Goal: Transaction & Acquisition: Purchase product/service

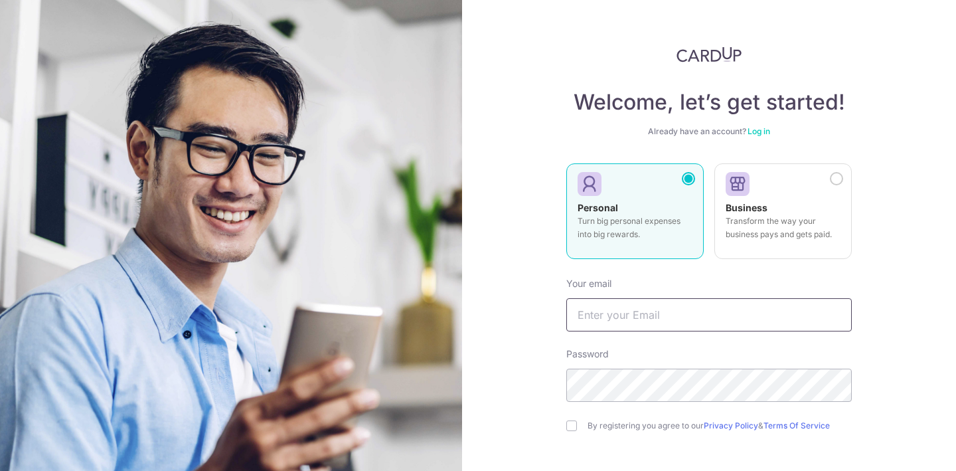
click at [654, 318] on input "text" at bounding box center [708, 314] width 285 height 33
type input "[PERSON_NAME][EMAIL_ADDRESS][DOMAIN_NAME]"
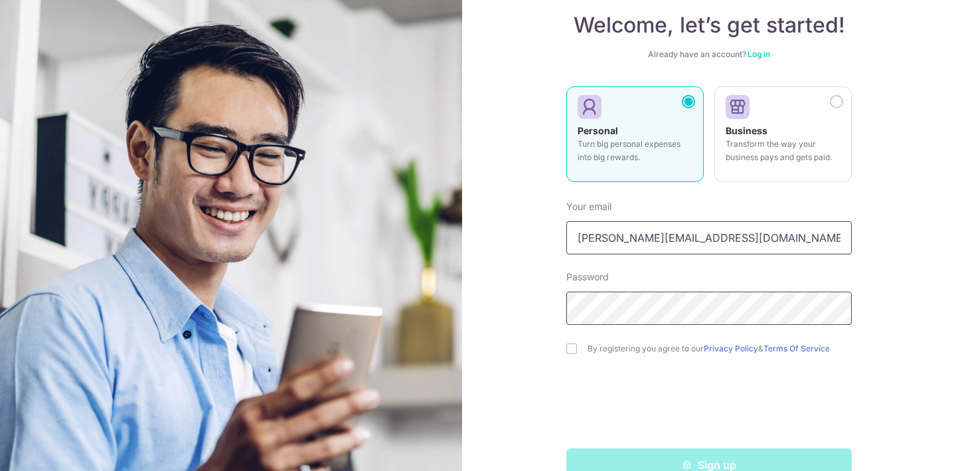
scroll to position [86, 0]
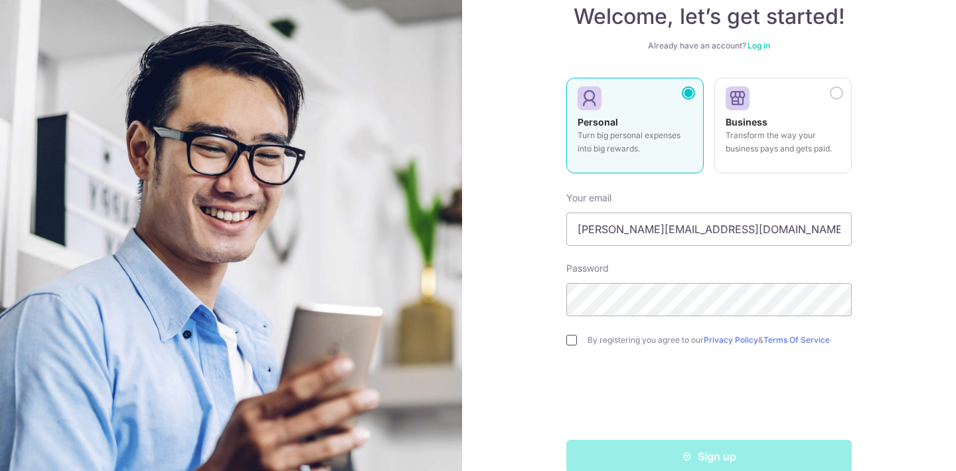
click at [571, 343] on input "checkbox" at bounding box center [571, 340] width 11 height 11
checkbox input "true"
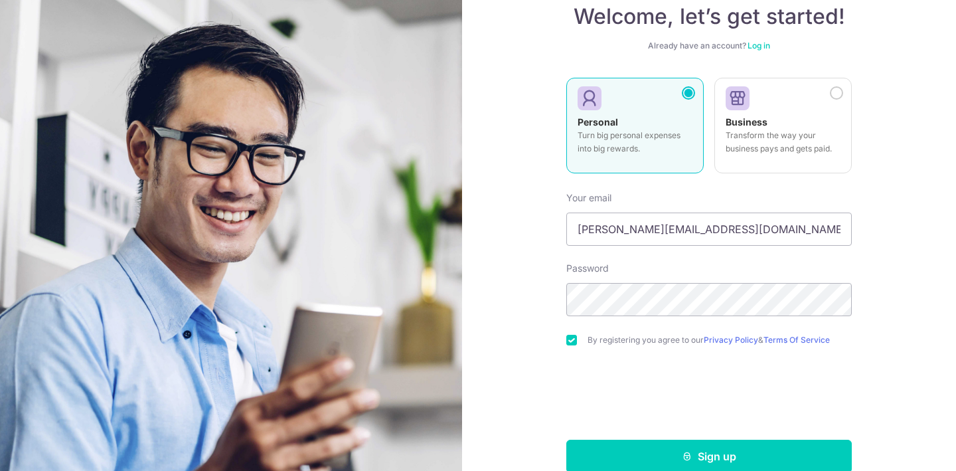
scroll to position [109, 0]
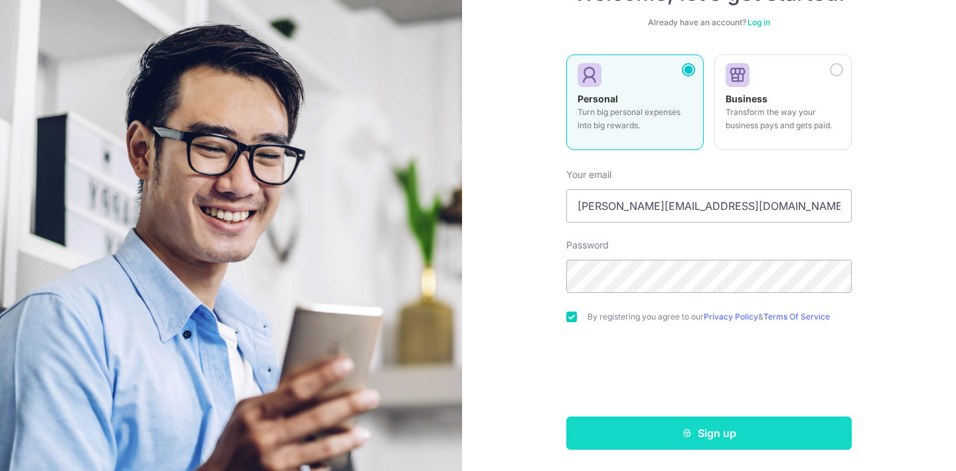
click at [710, 436] on button "Sign up" at bounding box center [708, 432] width 285 height 33
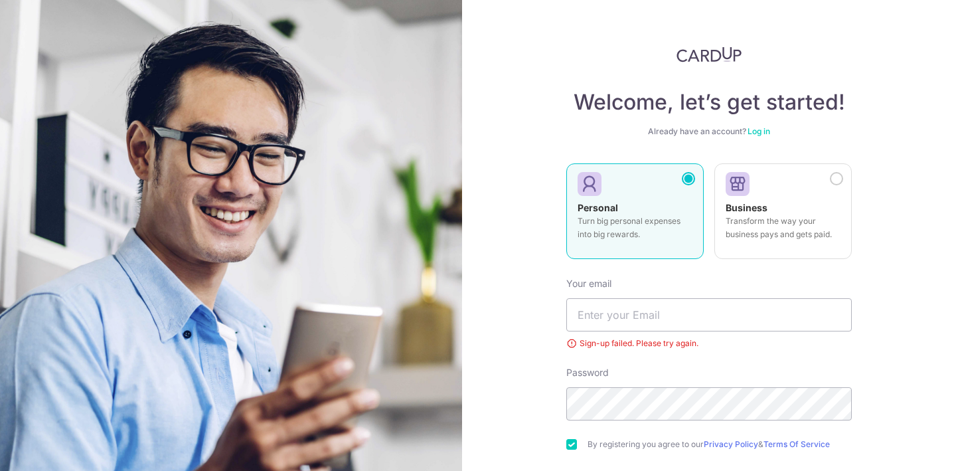
click at [763, 135] on link "Log in" at bounding box center [758, 131] width 23 height 10
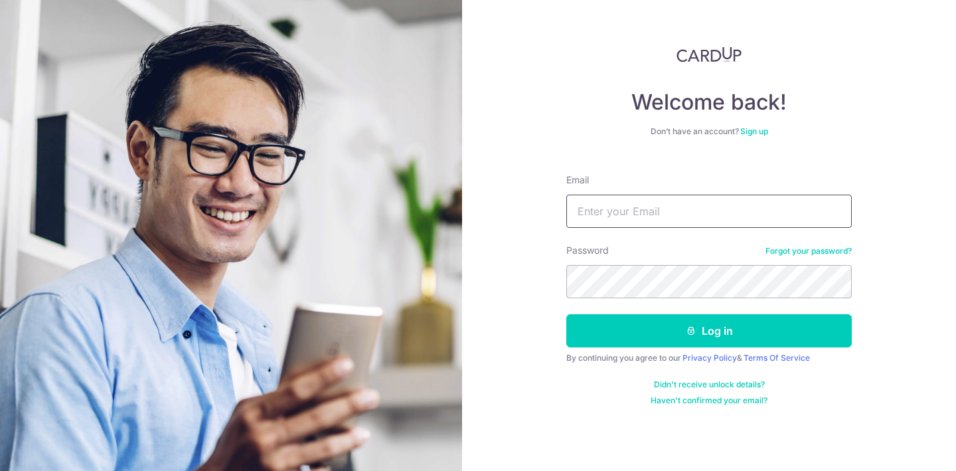
click at [658, 218] on input "Email" at bounding box center [708, 210] width 285 height 33
type input "[PERSON_NAME][EMAIL_ADDRESS][DOMAIN_NAME]"
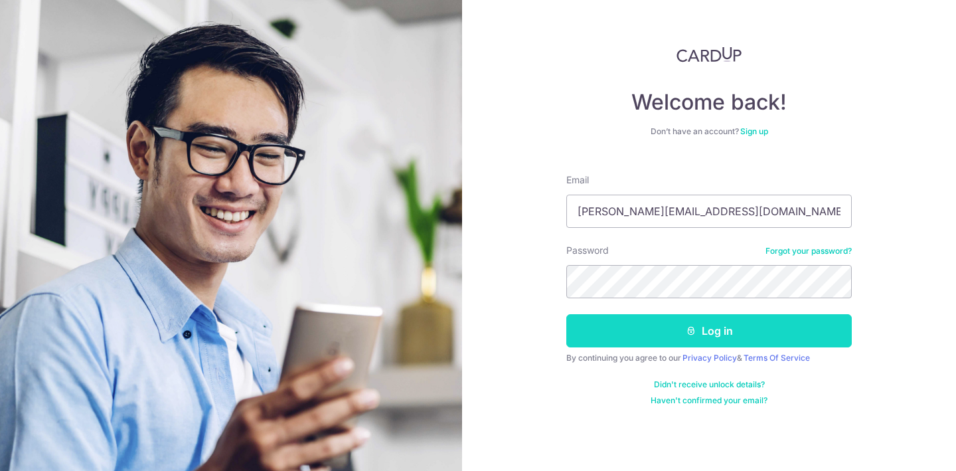
click at [702, 336] on button "Log in" at bounding box center [708, 330] width 285 height 33
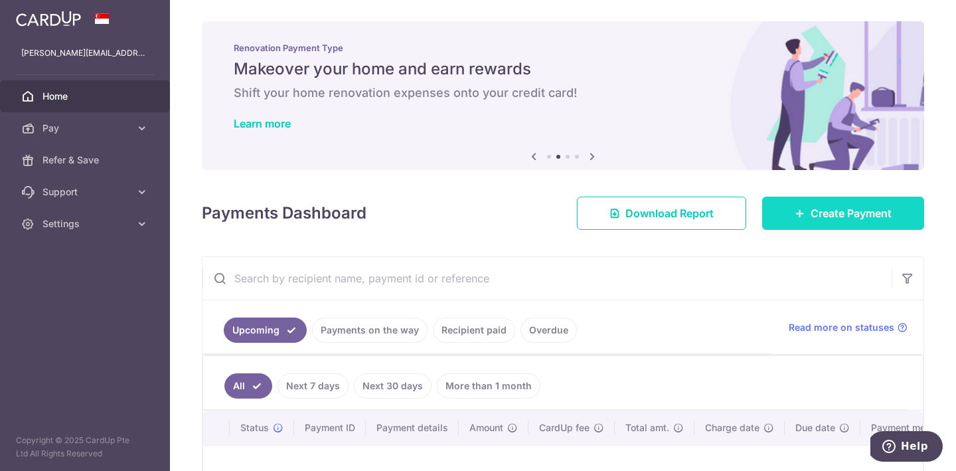
click at [839, 214] on span "Create Payment" at bounding box center [850, 213] width 81 height 16
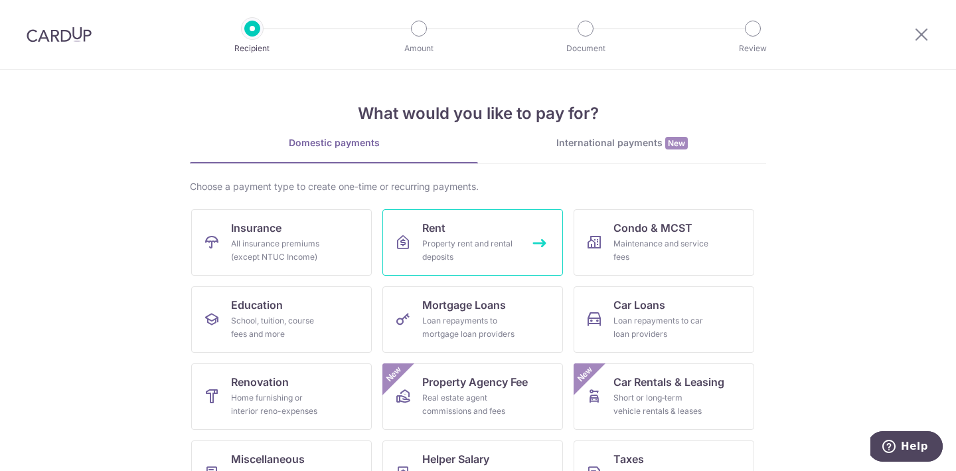
click at [529, 232] on link "Rent Property rent and rental deposits" at bounding box center [472, 242] width 181 height 66
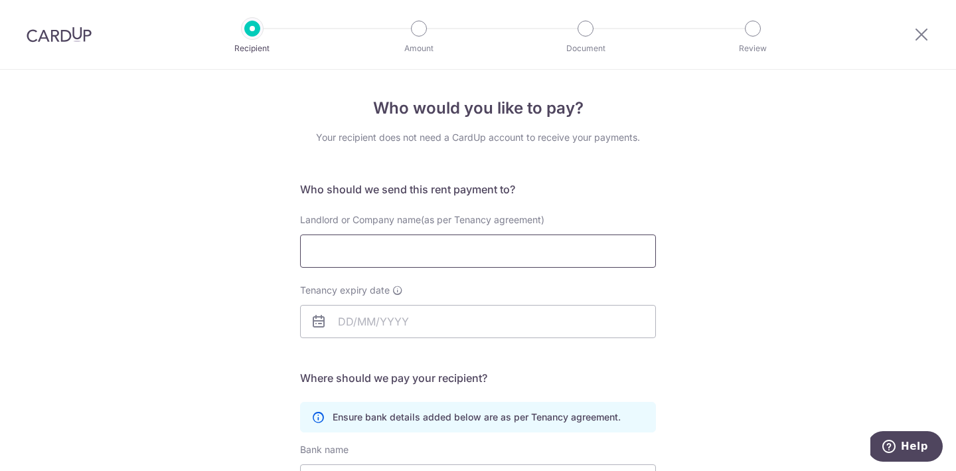
click at [520, 245] on input "Landlord or Company name(as per Tenancy agreement)" at bounding box center [478, 250] width 356 height 33
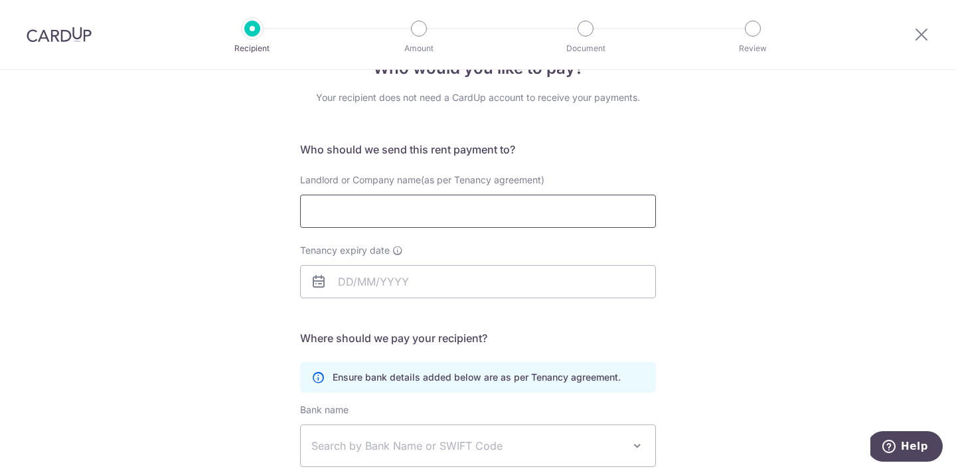
scroll to position [37, 0]
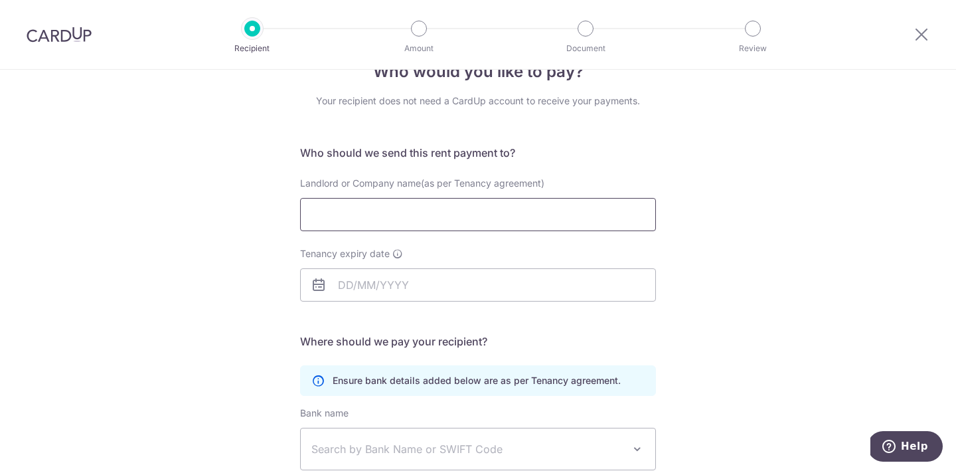
click at [439, 208] on input "Landlord or Company name(as per Tenancy agreement)" at bounding box center [478, 214] width 356 height 33
click at [203, 329] on div "Who would you like to pay? Your recipient does not need a CardUp account to rec…" at bounding box center [478, 349] width 956 height 632
click at [406, 210] on input "Landlord or Company name(as per Tenancy agreement)" at bounding box center [478, 214] width 356 height 33
type input "Zhang Wei"
click at [398, 281] on input "Tenancy expiry date" at bounding box center [478, 284] width 356 height 33
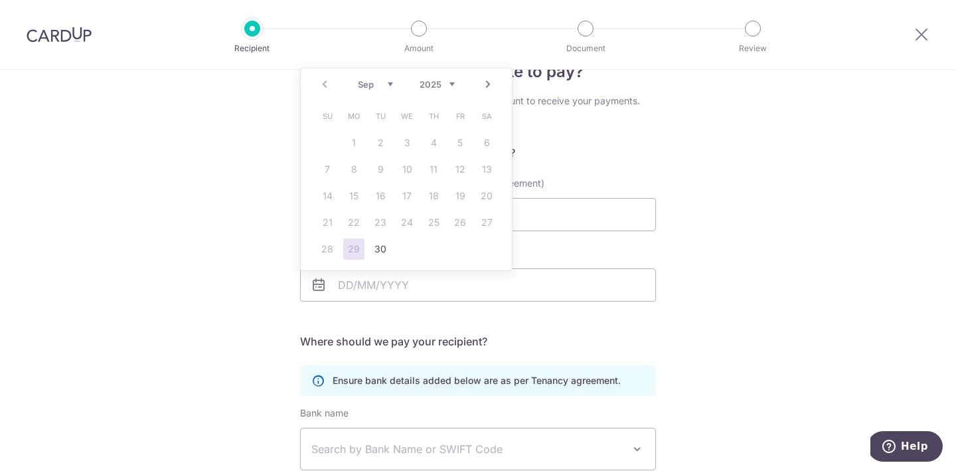
click at [441, 80] on select "2025 2026 2027 2028 2029 2030 2031 2032 2033 2034 2035" at bounding box center [437, 84] width 35 height 11
click at [370, 88] on select "Jan Feb Mar Apr May Jun Jul Aug Sep Oct Nov Dec" at bounding box center [375, 84] width 35 height 11
click at [350, 277] on link "31" at bounding box center [353, 275] width 21 height 21
type input "[DATE]"
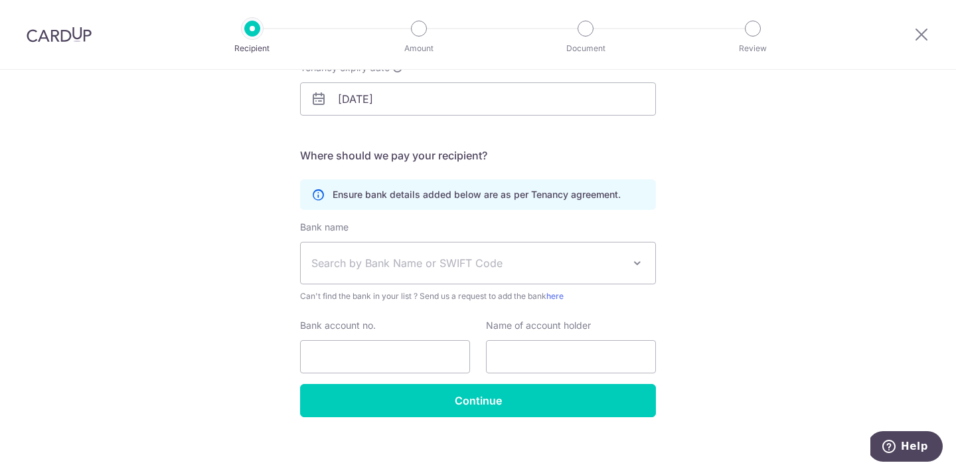
scroll to position [231, 0]
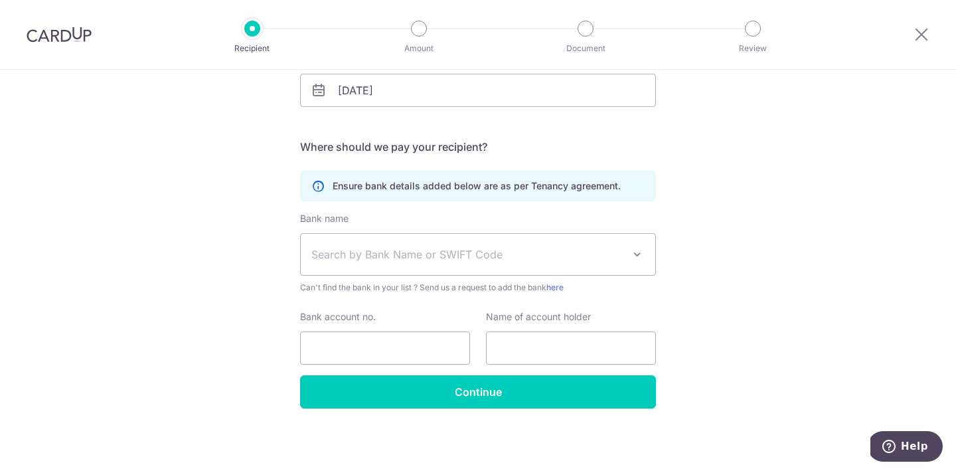
click at [390, 254] on span "Search by Bank Name or SWIFT Code" at bounding box center [467, 254] width 312 height 16
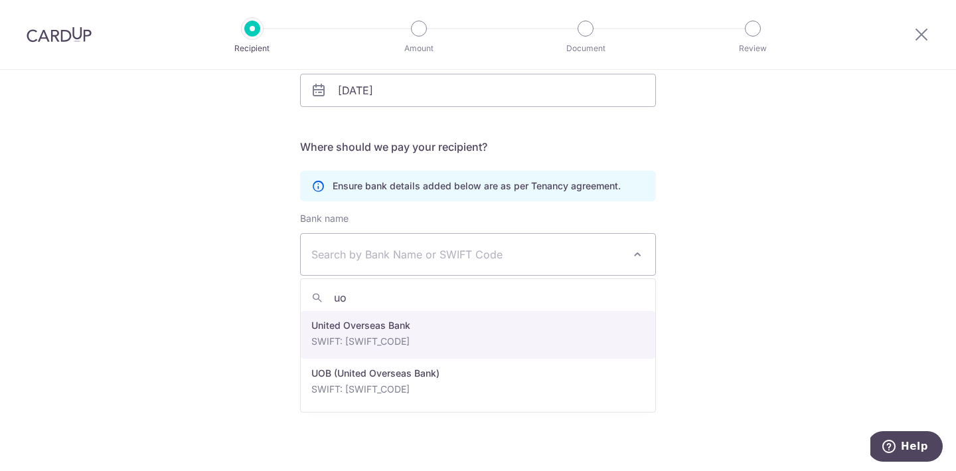
type input "uob"
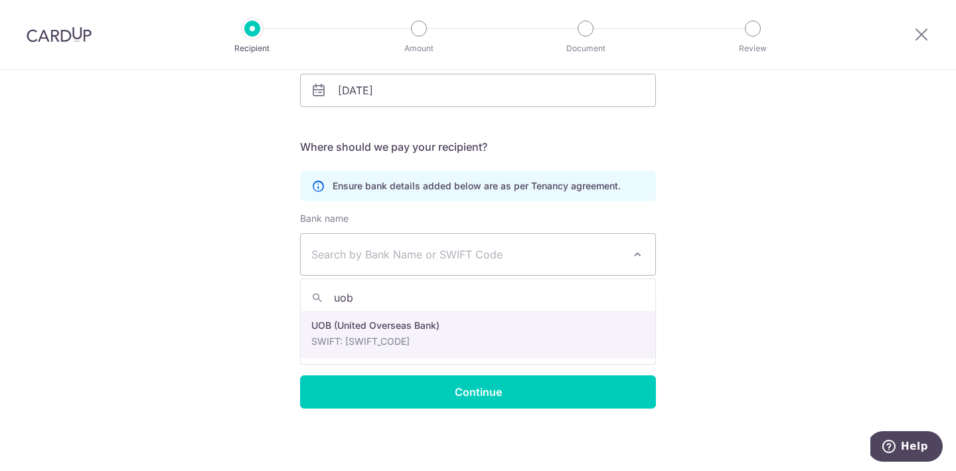
select select "18"
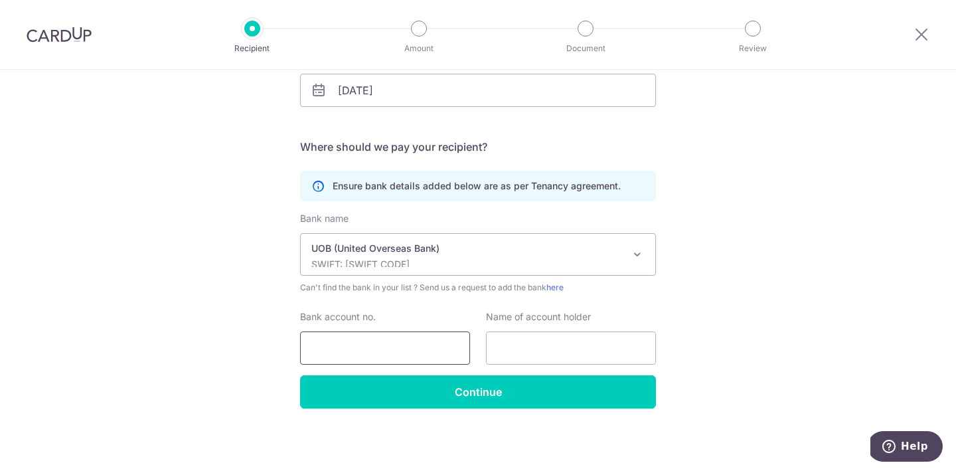
click at [443, 342] on input "Bank account no." at bounding box center [385, 347] width 170 height 33
type input "4593006292"
click at [554, 348] on input "text" at bounding box center [571, 347] width 170 height 33
type input "h"
type input "Zhang Wei"
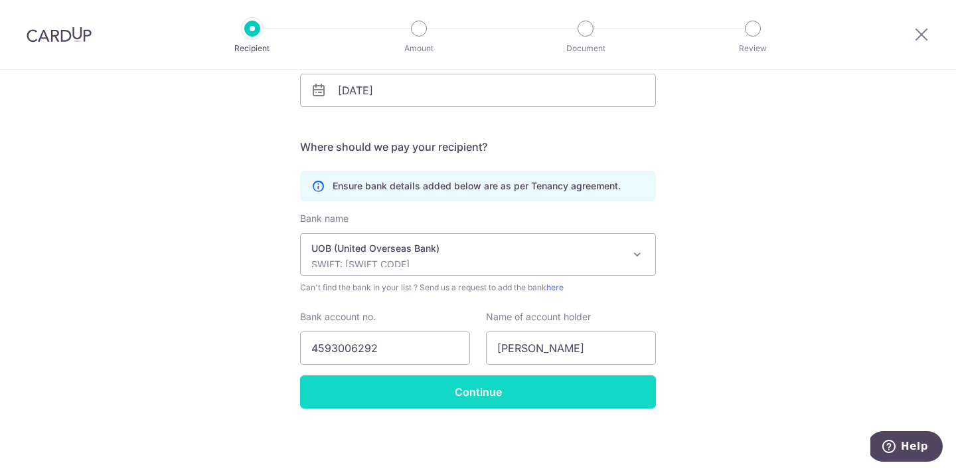
click at [386, 394] on input "Continue" at bounding box center [478, 391] width 356 height 33
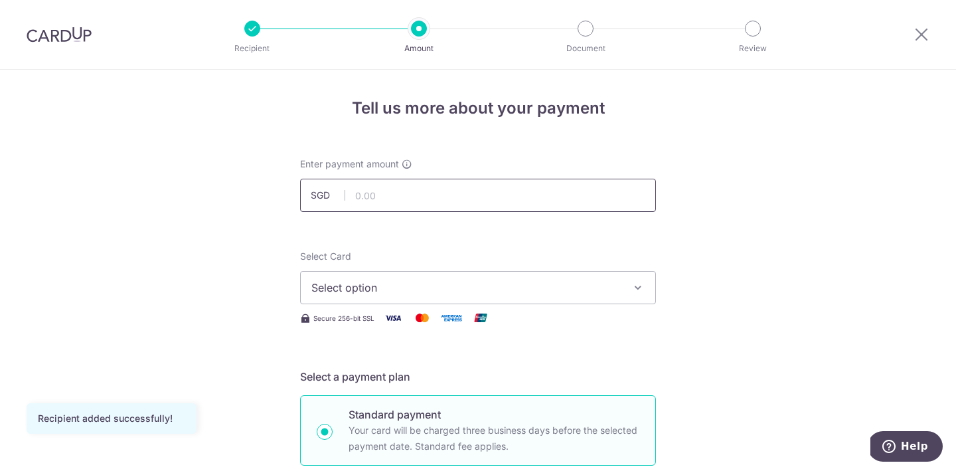
click at [418, 199] on input "text" at bounding box center [478, 195] width 356 height 33
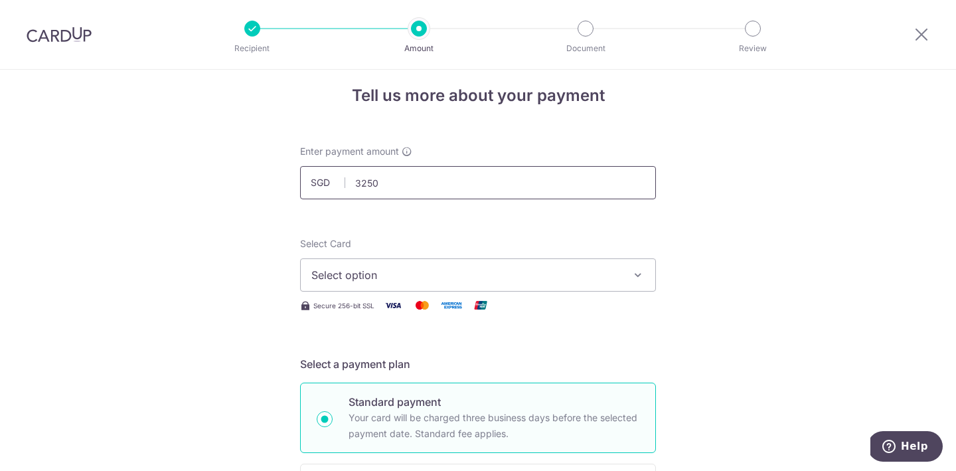
scroll to position [13, 0]
click at [469, 280] on span "Select option" at bounding box center [465, 274] width 309 height 16
type input "3,250.00"
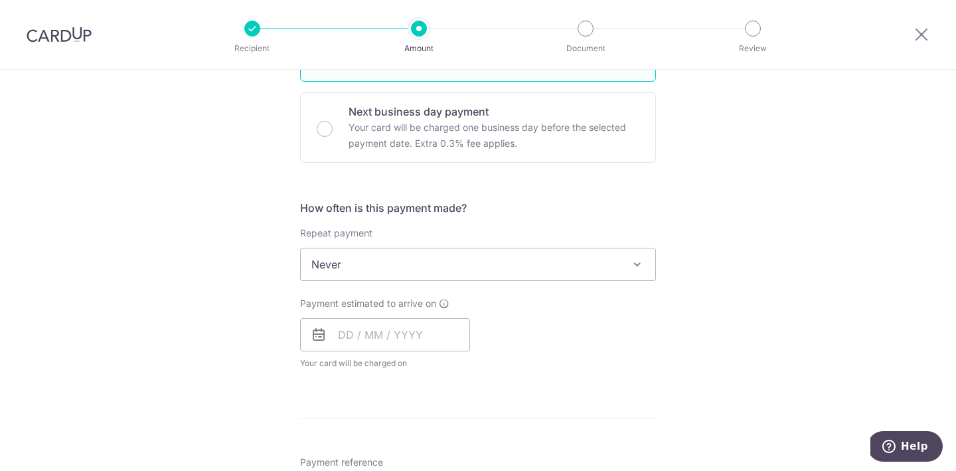
scroll to position [386, 0]
click at [549, 254] on span "Never" at bounding box center [478, 262] width 354 height 32
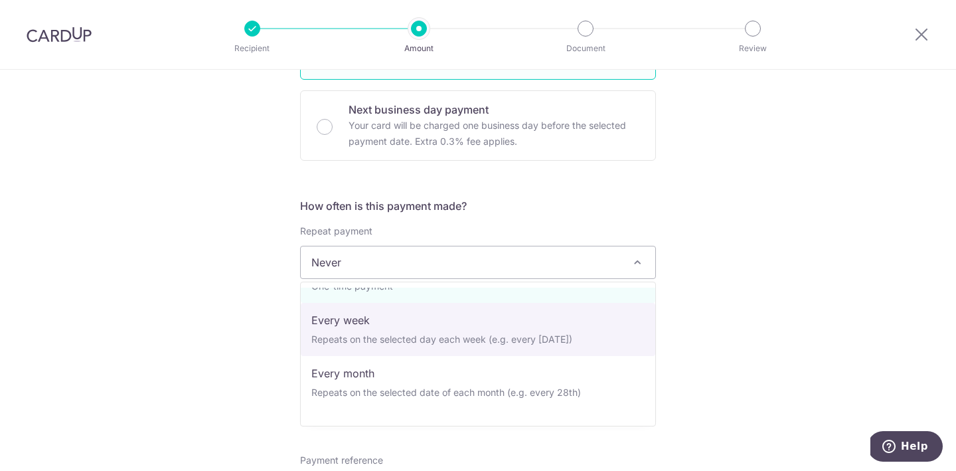
scroll to position [40, 0]
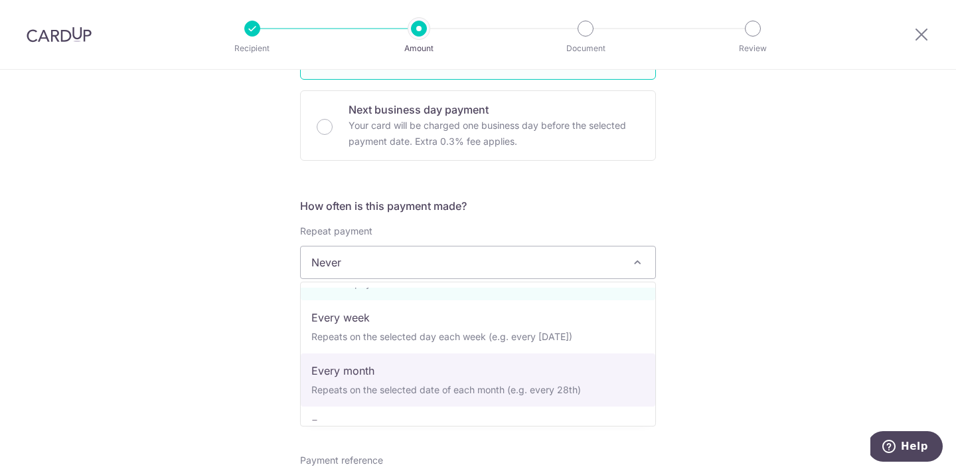
select select "3"
type input "31/05/2027"
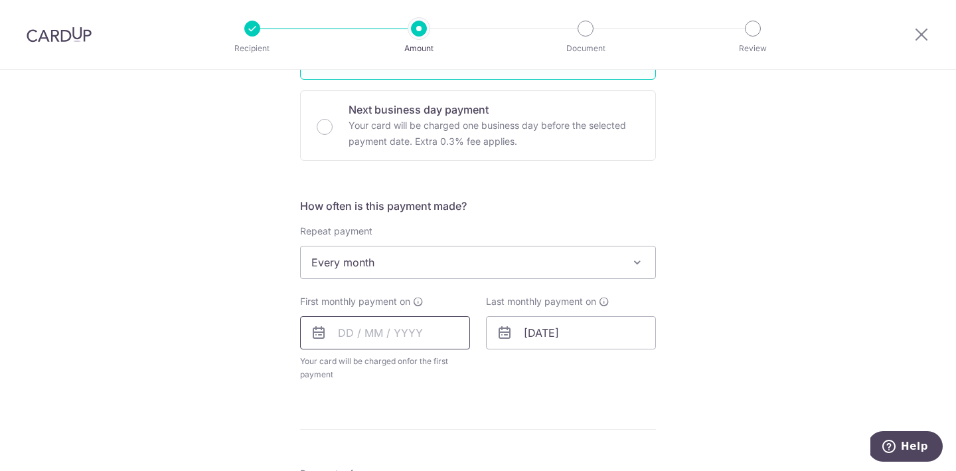
click at [384, 336] on input "text" at bounding box center [385, 332] width 170 height 33
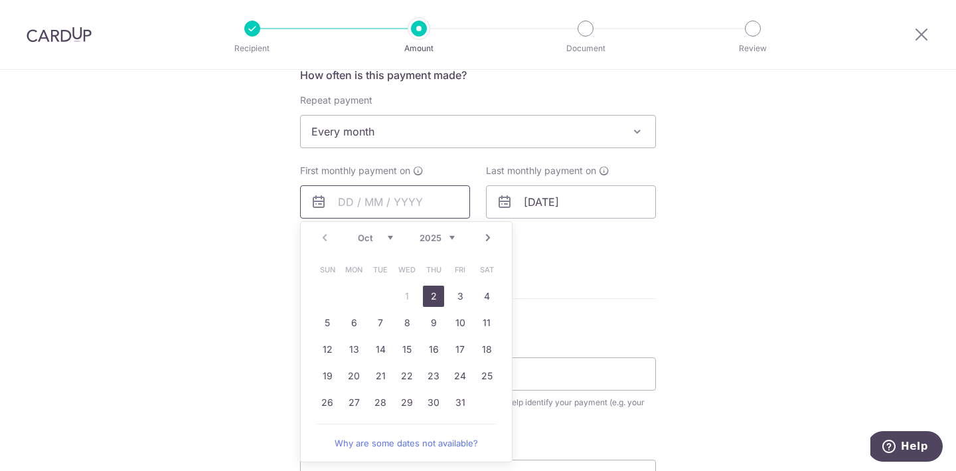
scroll to position [522, 0]
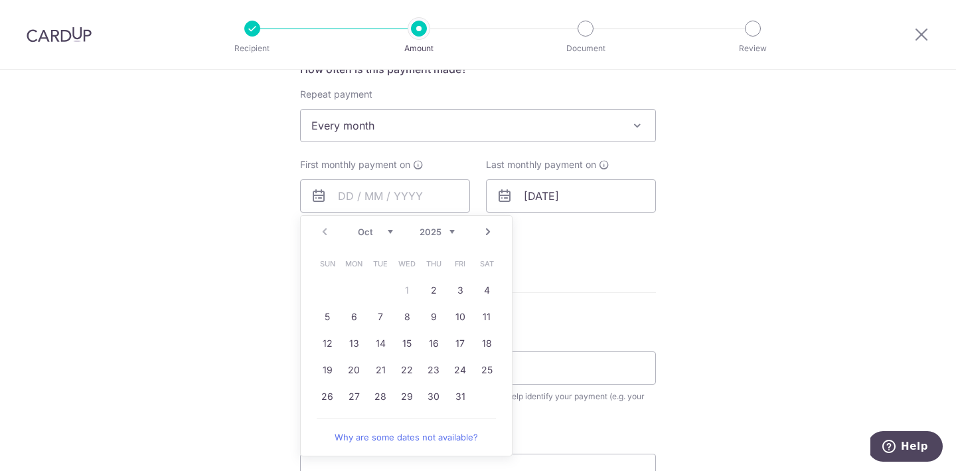
click at [404, 286] on table "Sun Mon Tue Wed Thu Fri Sat 1 2 3 4 5 6 7 8 9 10 11 12 13 14 15 16 17 18 19 20 …" at bounding box center [407, 329] width 186 height 159
click at [435, 290] on link "2" at bounding box center [433, 289] width 21 height 21
type input "02/10/2025"
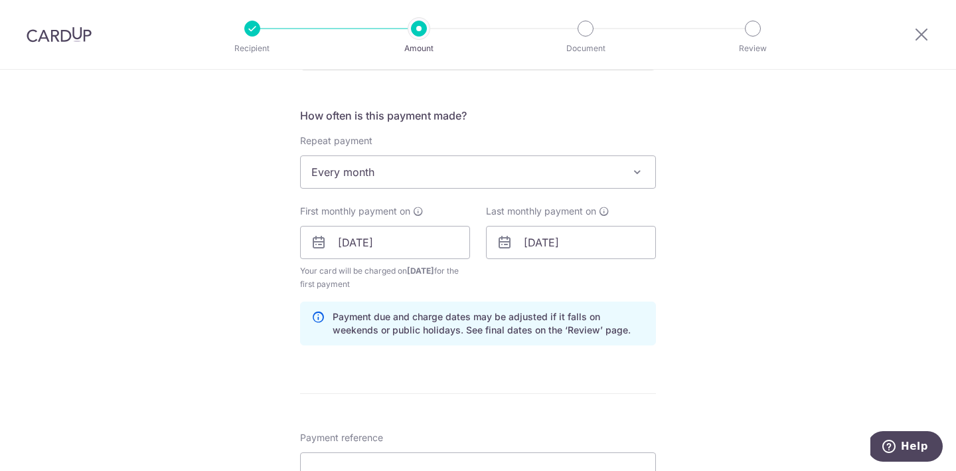
scroll to position [464, 0]
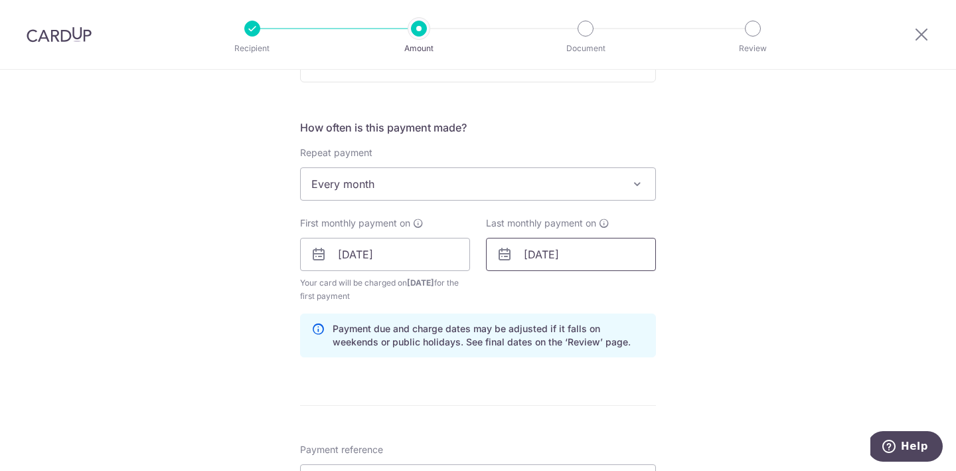
click at [526, 251] on input "31/05/2027" at bounding box center [571, 254] width 170 height 33
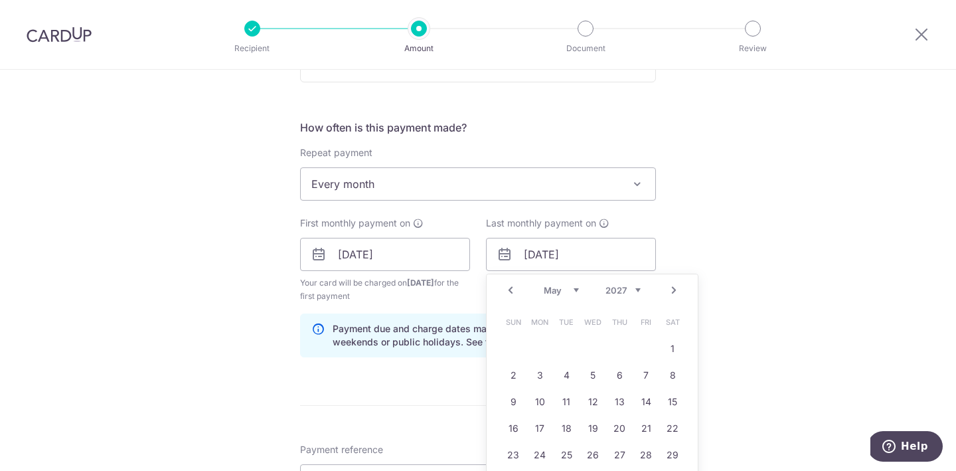
click at [633, 292] on select "2025 2026 2027 2028 2029 2030 2031 2032 2033 2034 2035" at bounding box center [622, 290] width 35 height 11
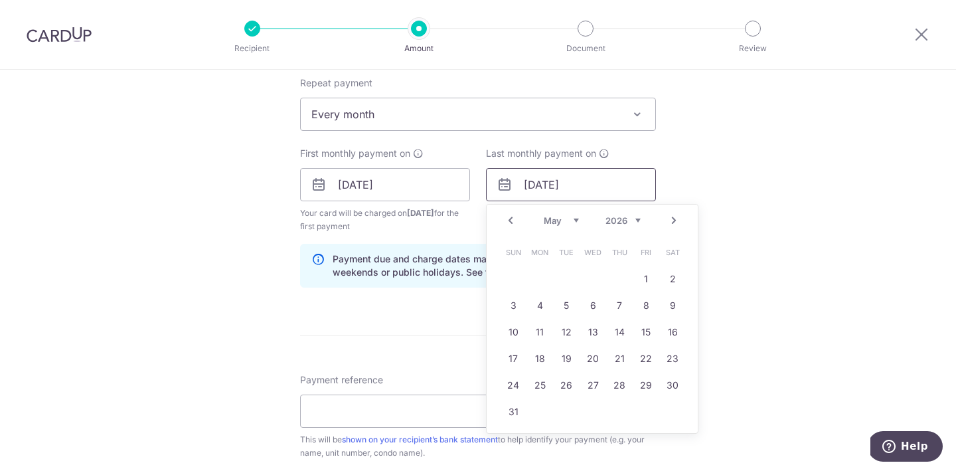
scroll to position [535, 0]
click at [548, 218] on select "Jan Feb Mar Apr May Jun Jul Aug Sep Oct Nov Dec" at bounding box center [561, 219] width 35 height 11
click at [621, 273] on link "1" at bounding box center [619, 277] width 21 height 21
type input "01/01/2026"
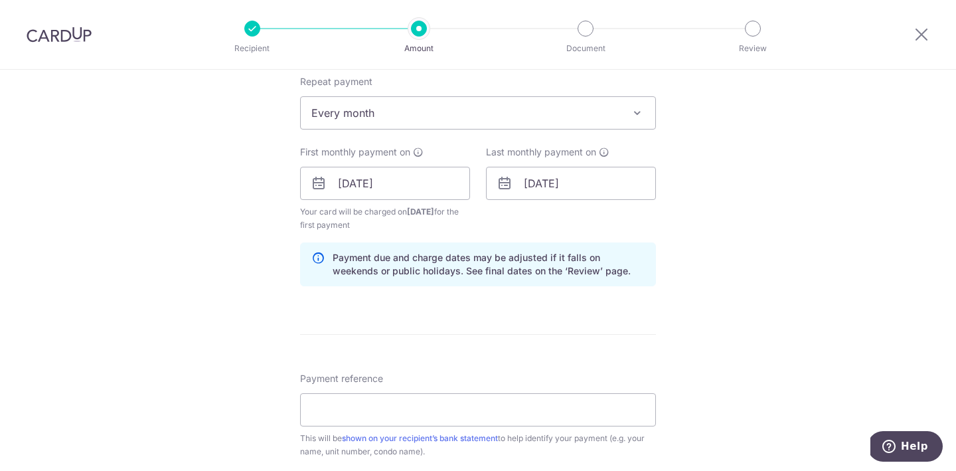
click at [771, 196] on div "Tell us more about your payment Enter payment amount SGD 3,250.00 3250.00 Recip…" at bounding box center [478, 169] width 956 height 1268
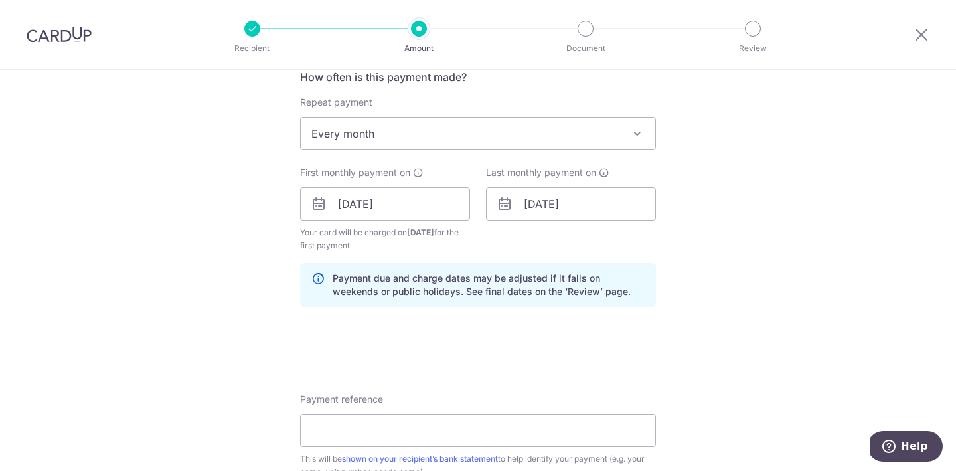
scroll to position [515, 0]
click at [331, 202] on input "[DATE]" at bounding box center [385, 203] width 170 height 33
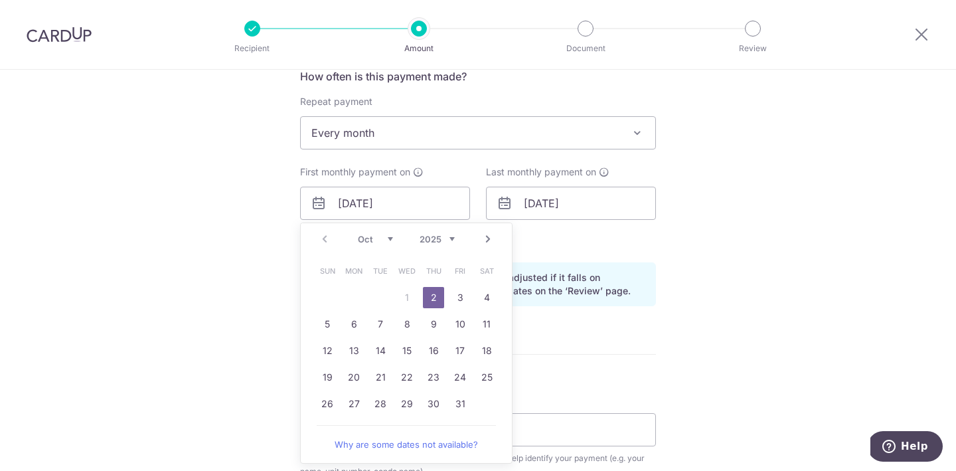
click at [410, 294] on table "Sun Mon Tue Wed Thu Fri Sat 1 2 3 4 5 6 7 8 9 10 11 12 13 14 15 16 17 18 19 20 …" at bounding box center [407, 337] width 186 height 159
click at [612, 252] on div "How often is this payment made? Repeat payment Never Every week Every month Eve…" at bounding box center [478, 192] width 356 height 248
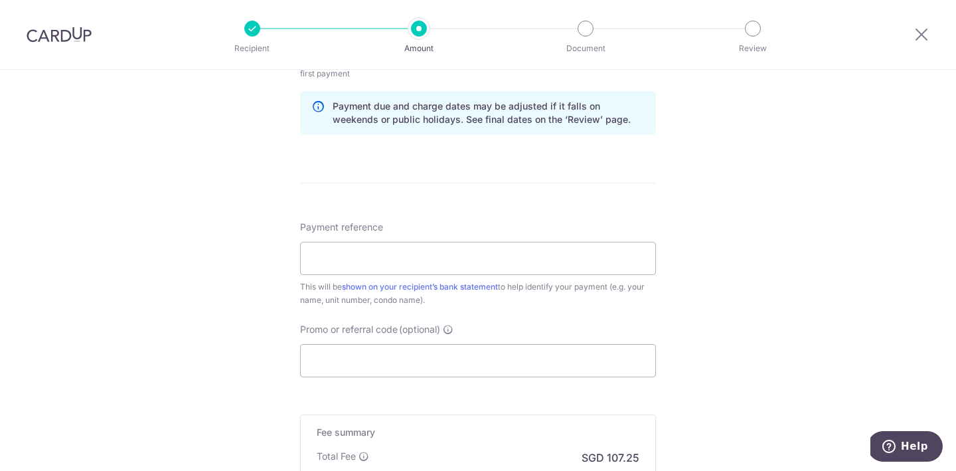
scroll to position [687, 0]
click at [583, 269] on input "Payment reference" at bounding box center [478, 257] width 356 height 33
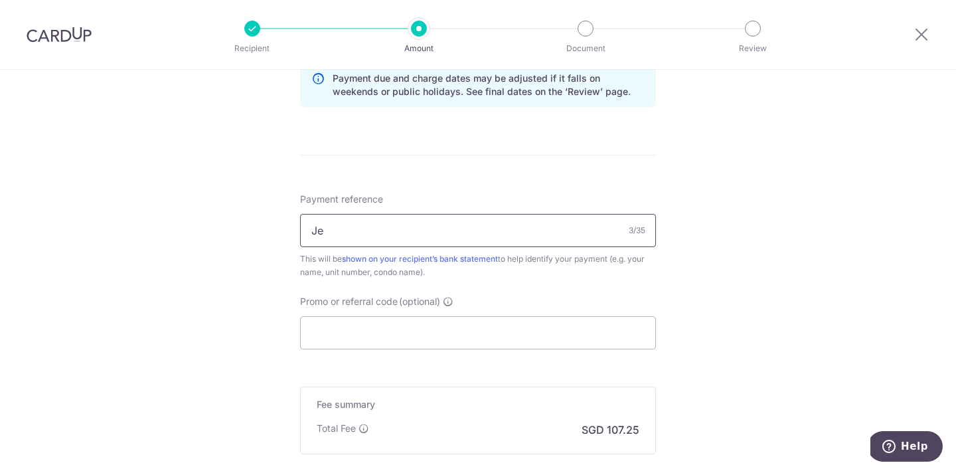
type input "J"
type input "P"
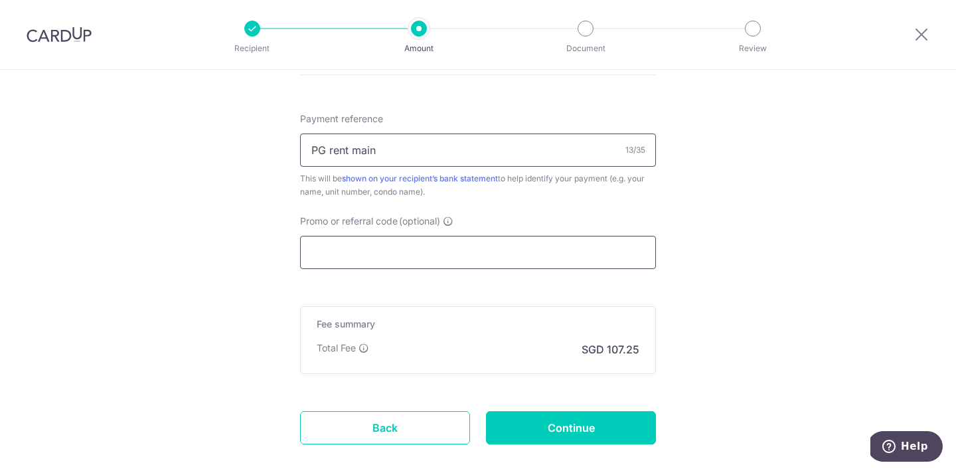
scroll to position [805, 0]
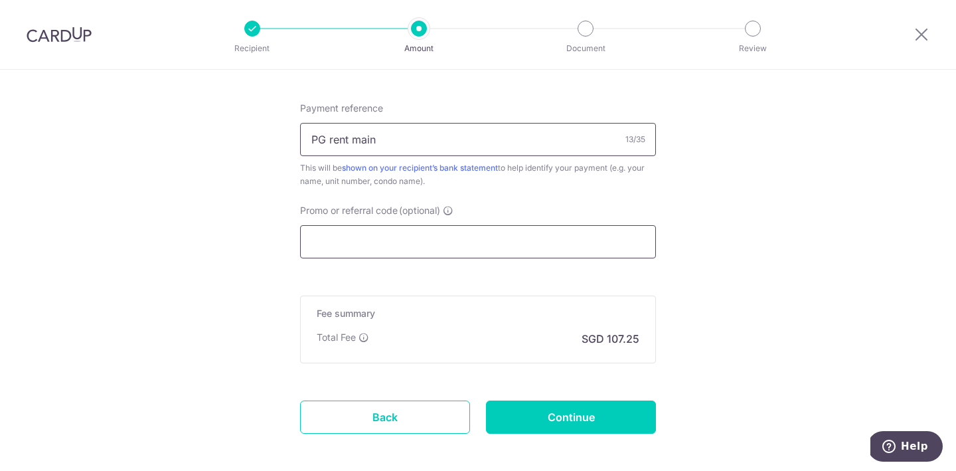
type input "PG rent main"
click at [544, 226] on input "Promo or referral code (optional)" at bounding box center [478, 241] width 356 height 33
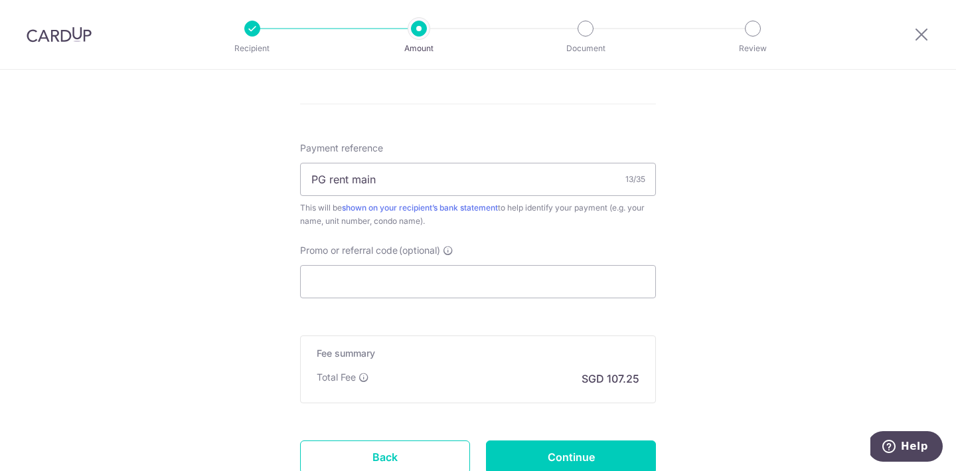
scroll to position [779, 0]
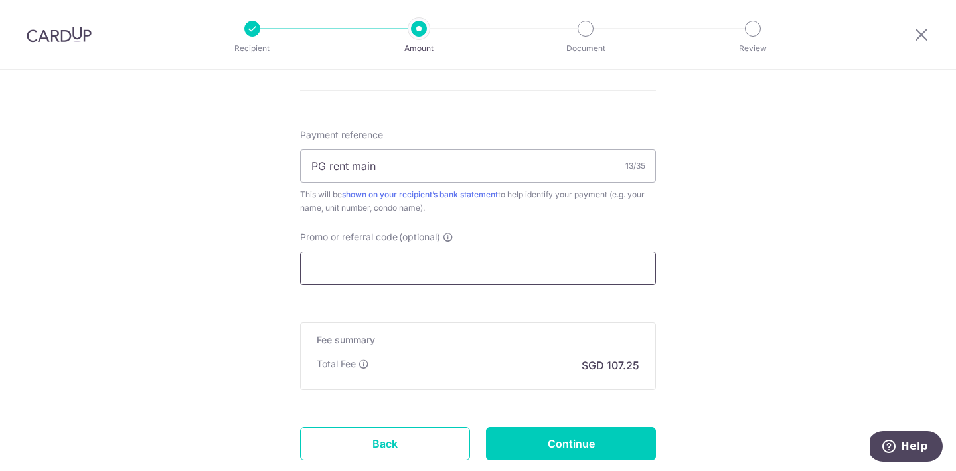
click at [514, 267] on input "Promo or referral code (optional)" at bounding box center [478, 268] width 356 height 33
paste input "SAVERENT179"
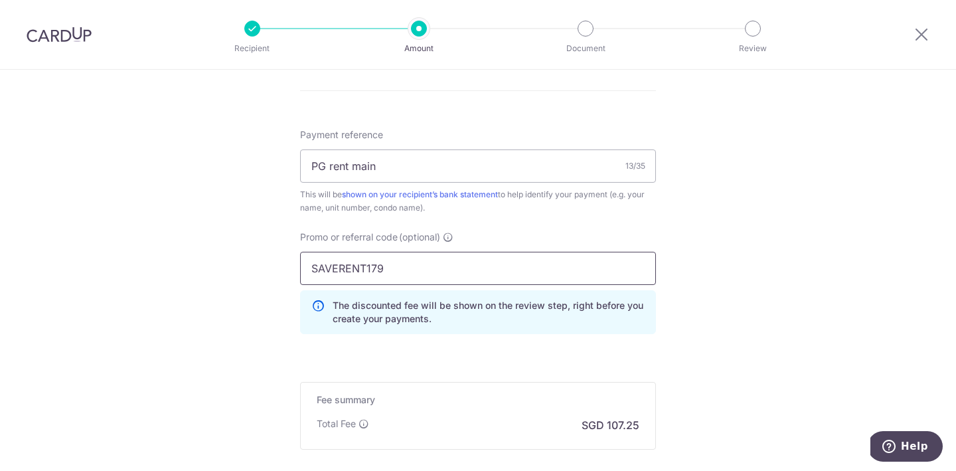
type input "SAVERENT179"
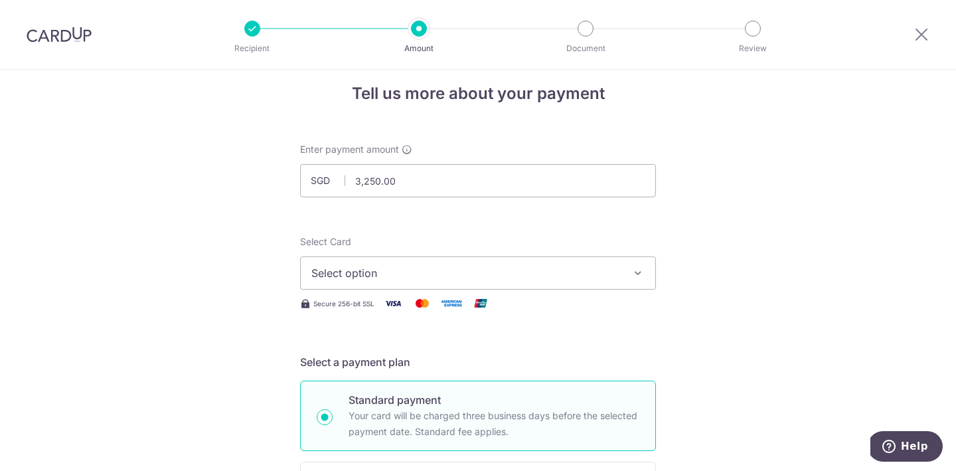
scroll to position [0, 0]
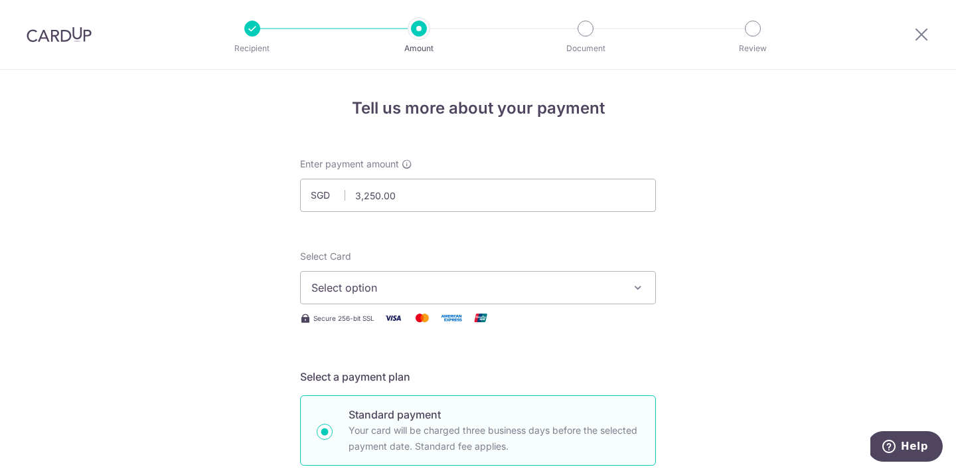
click at [492, 300] on button "Select option" at bounding box center [478, 287] width 356 height 33
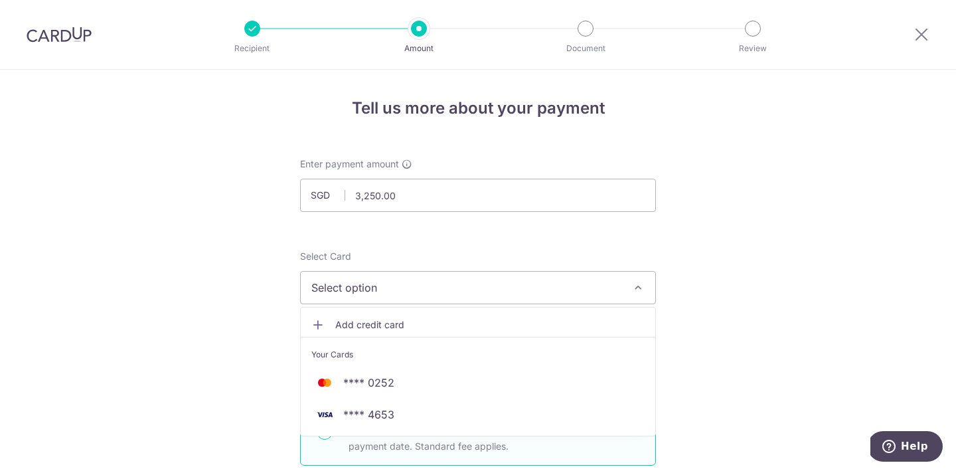
click at [476, 323] on span "Add credit card" at bounding box center [489, 324] width 309 height 13
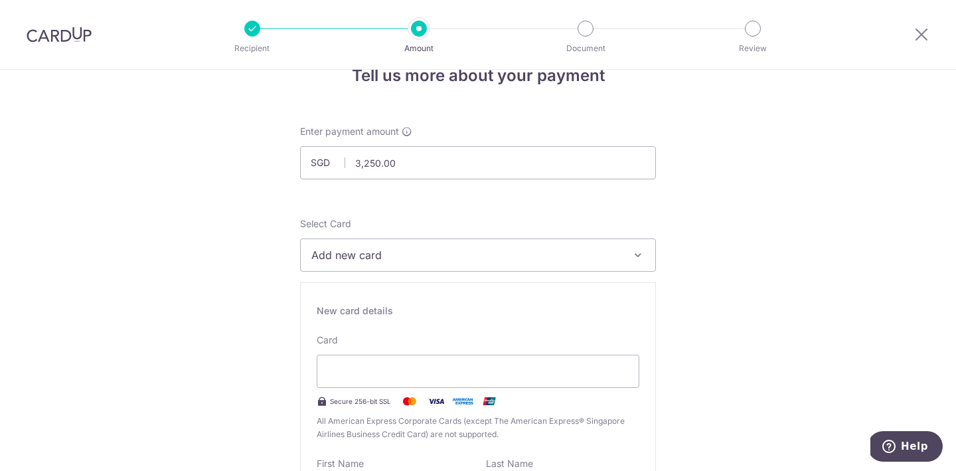
scroll to position [41, 0]
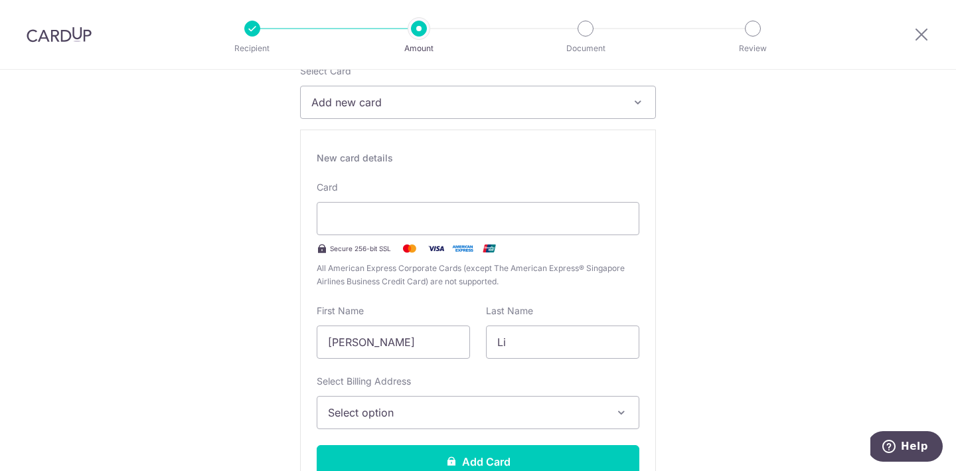
scroll to position [191, 0]
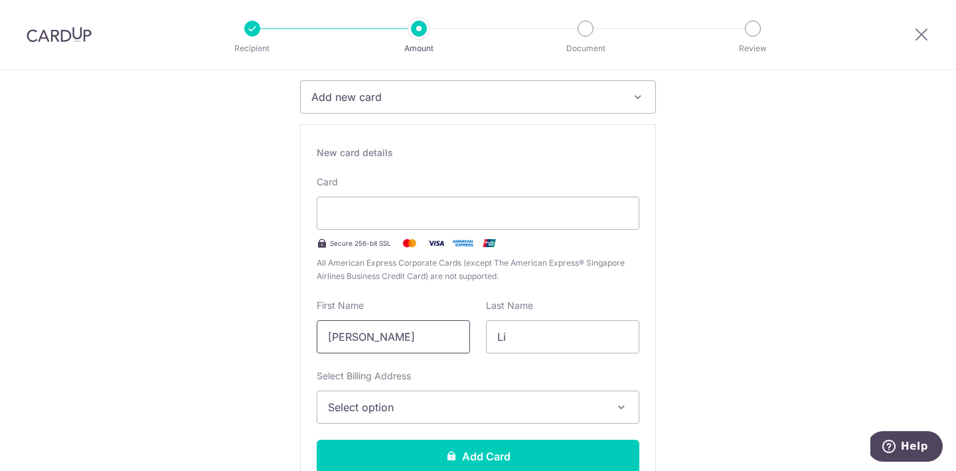
drag, startPoint x: 368, startPoint y: 336, endPoint x: 298, endPoint y: 336, distance: 69.7
click at [300, 336] on div "New card details Card Secure 256-bit SSL All American Express Corporate Cards (…" at bounding box center [478, 314] width 356 height 381
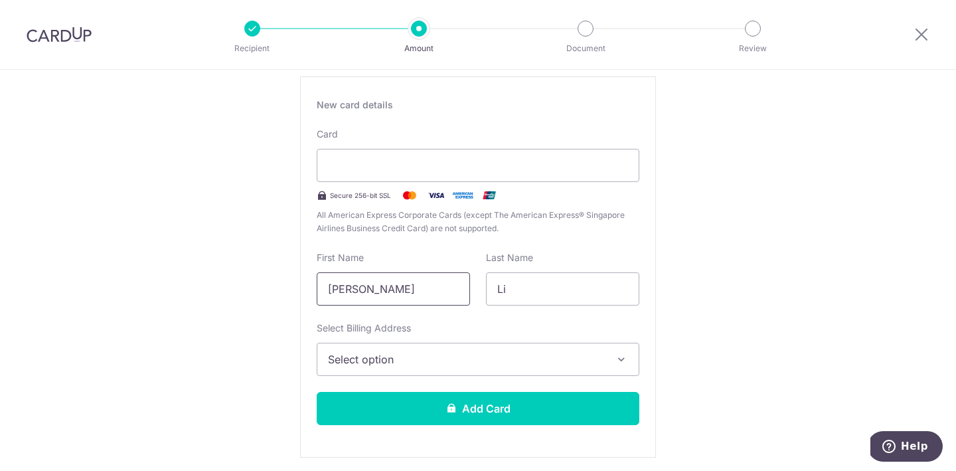
scroll to position [239, 0]
type input "Jessie"
click at [491, 356] on span "Select option" at bounding box center [466, 358] width 276 height 16
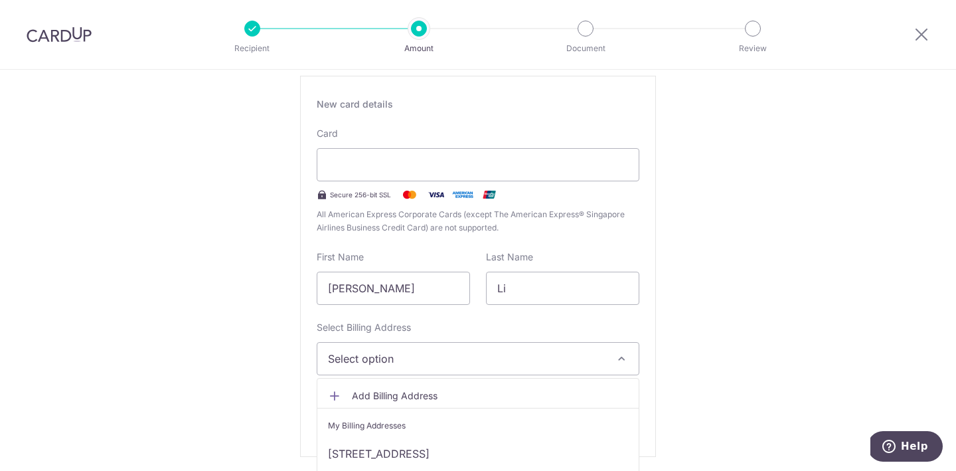
scroll to position [281, 0]
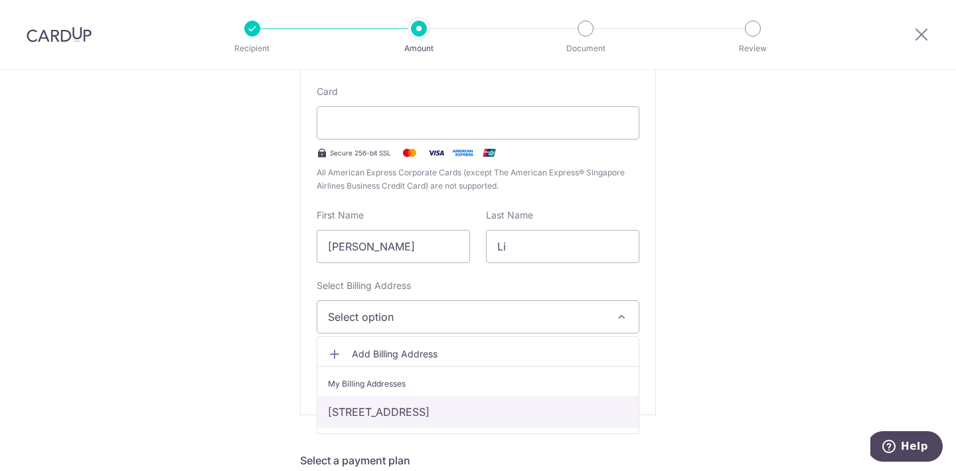
click at [488, 412] on link "8A Boon Tiong Rd #20-77, Singapore, Singapore-164008" at bounding box center [477, 412] width 321 height 32
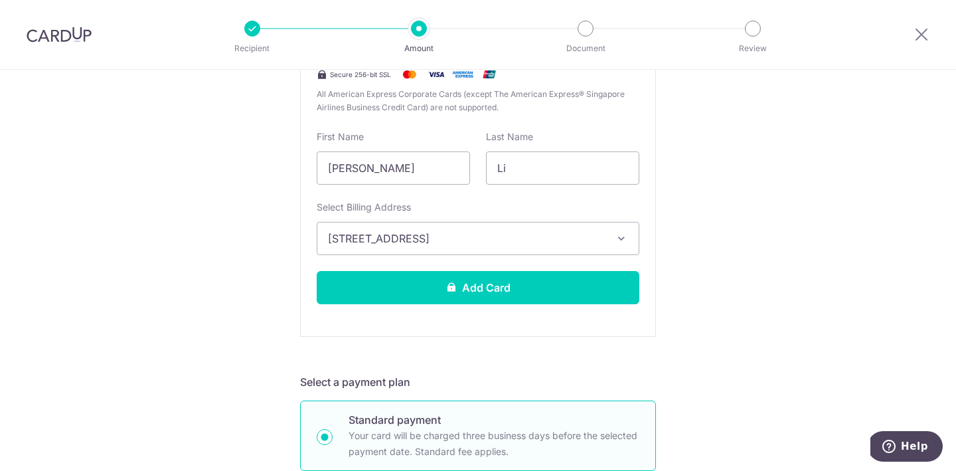
scroll to position [360, 0]
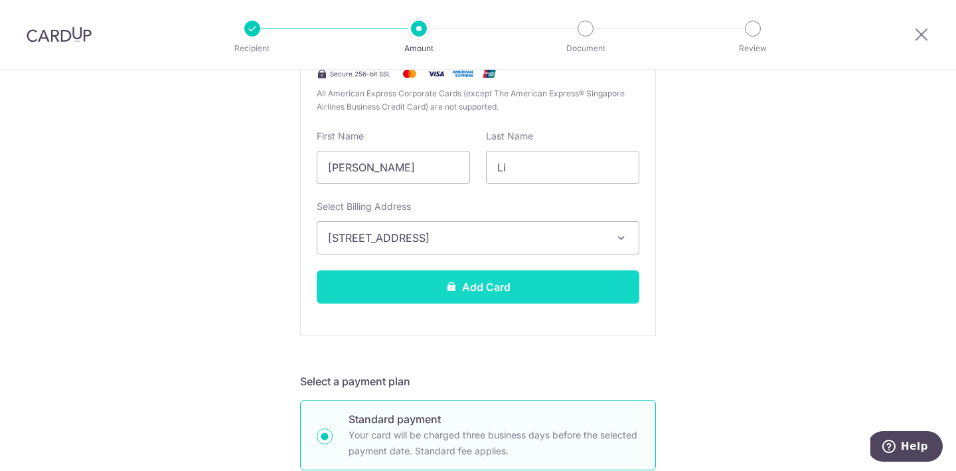
click at [530, 285] on button "Add Card" at bounding box center [478, 286] width 323 height 33
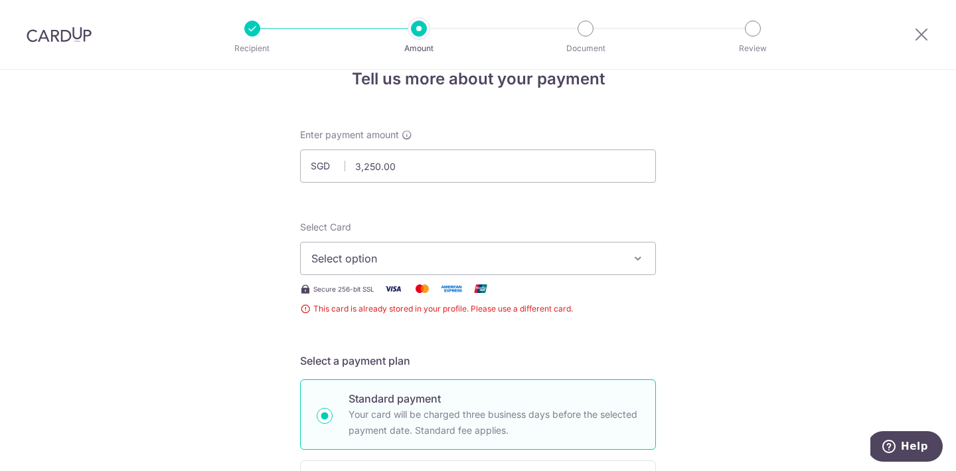
scroll to position [31, 0]
click at [512, 256] on span "Select option" at bounding box center [465, 257] width 309 height 16
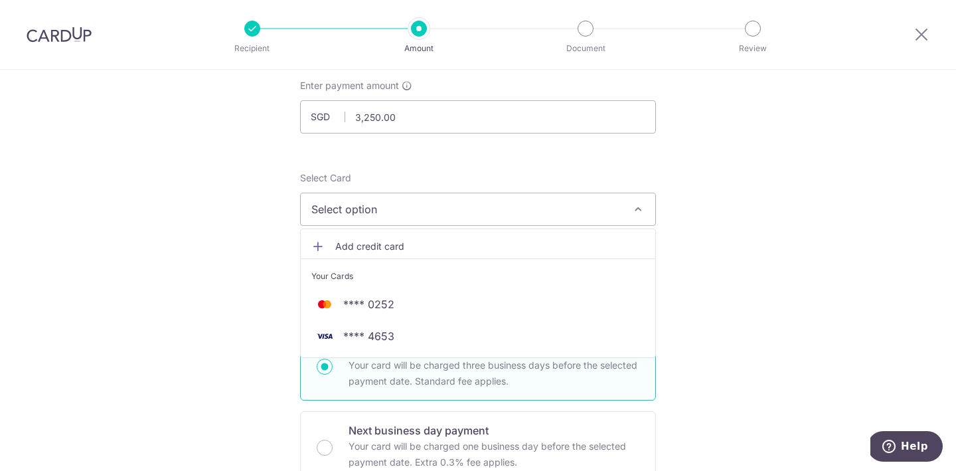
scroll to position [81, 0]
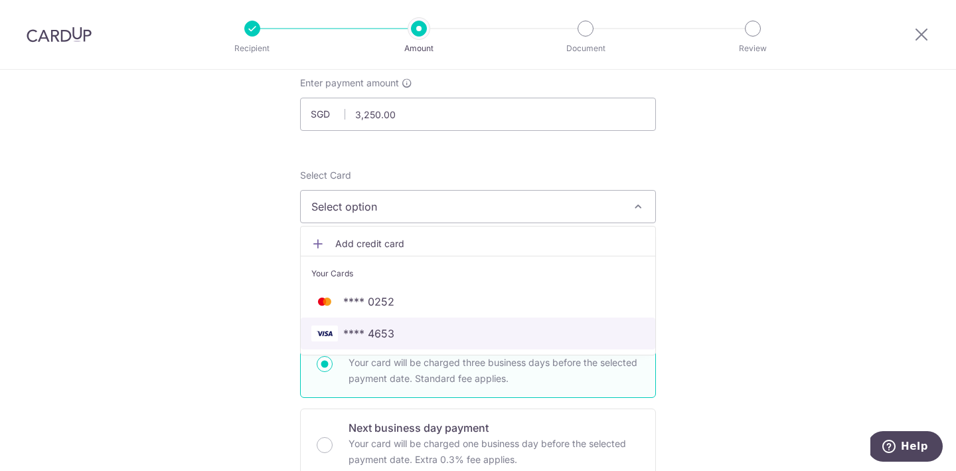
click at [370, 329] on span "**** 4653" at bounding box center [368, 333] width 51 height 16
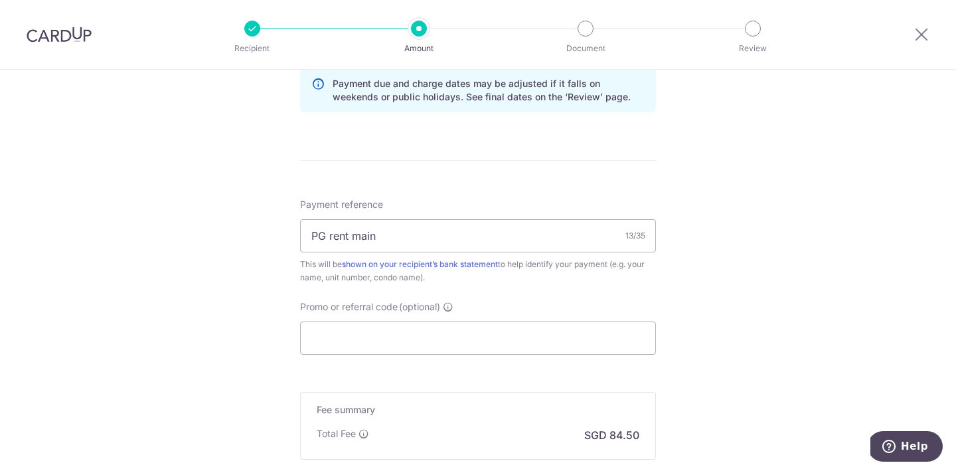
scroll to position [854, 0]
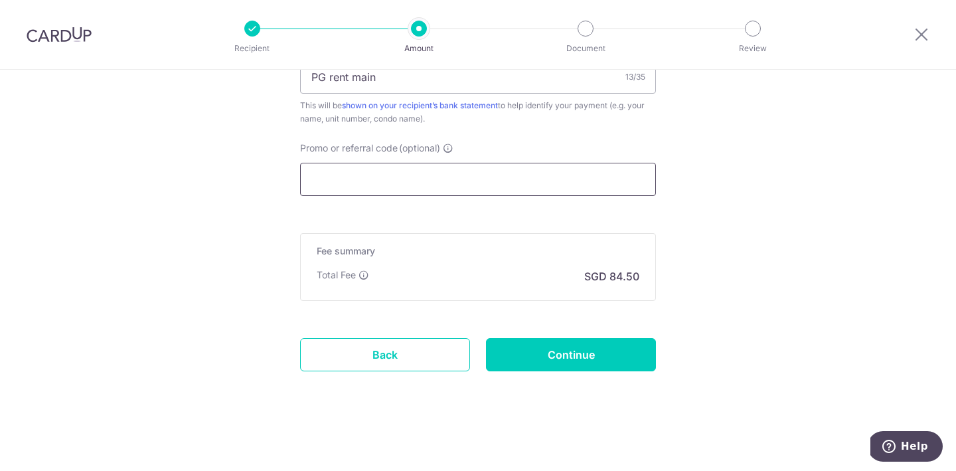
click at [528, 177] on input "Promo or referral code (optional)" at bounding box center [478, 179] width 356 height 33
paste input "SAVERENT179"
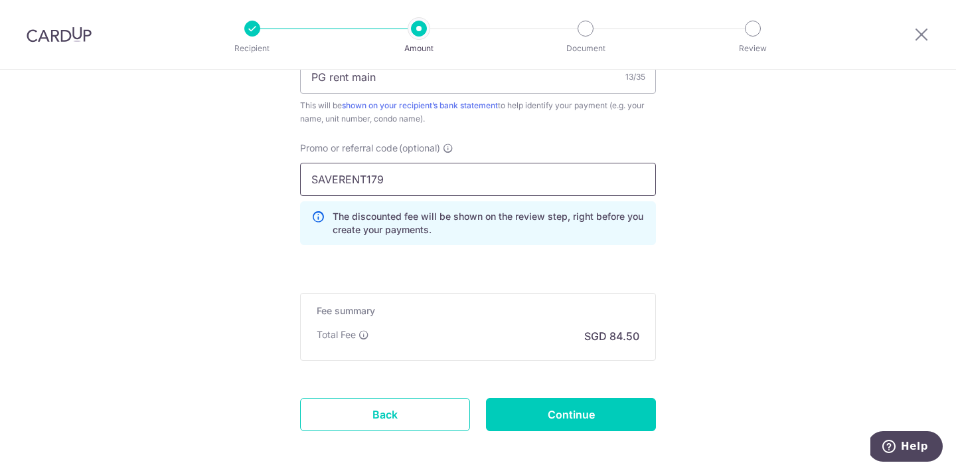
type input "SAVERENT179"
click at [649, 302] on div "Fee summary Base fee Extend fee Next-day fee Total Fee SGD 84.50" at bounding box center [478, 327] width 356 height 68
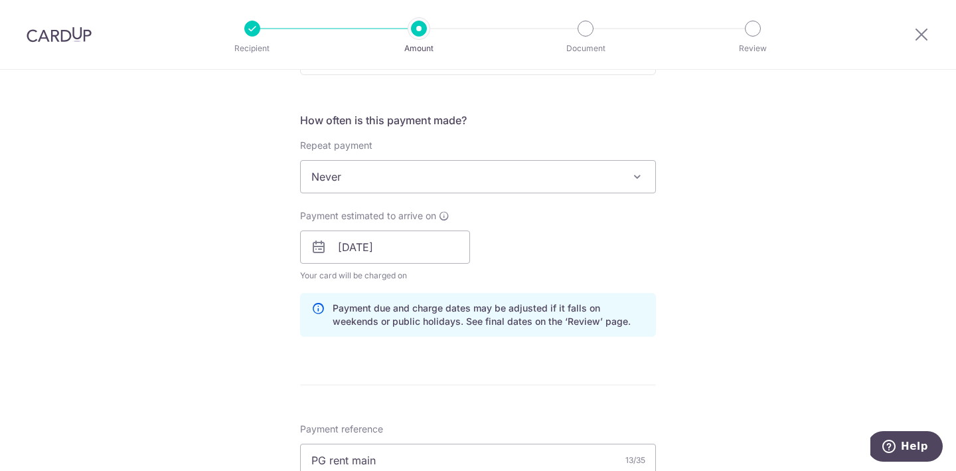
scroll to position [914, 0]
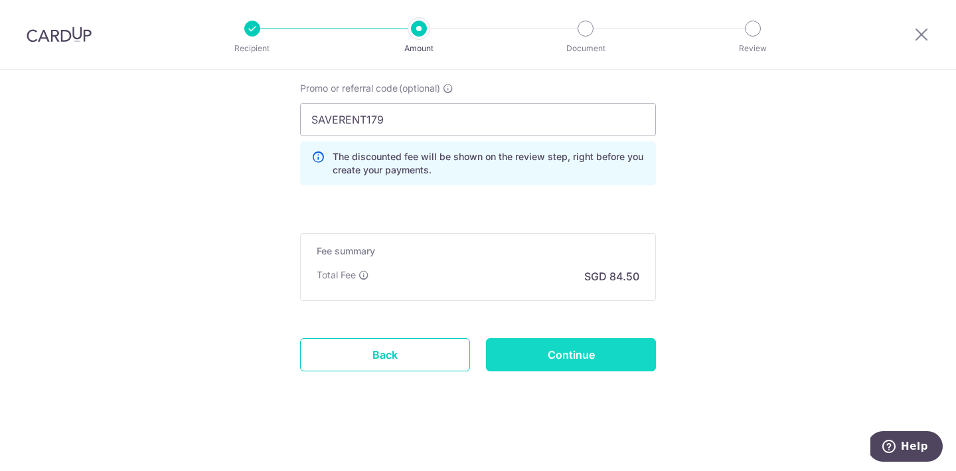
click at [599, 343] on input "Continue" at bounding box center [571, 354] width 170 height 33
type input "Create Schedule"
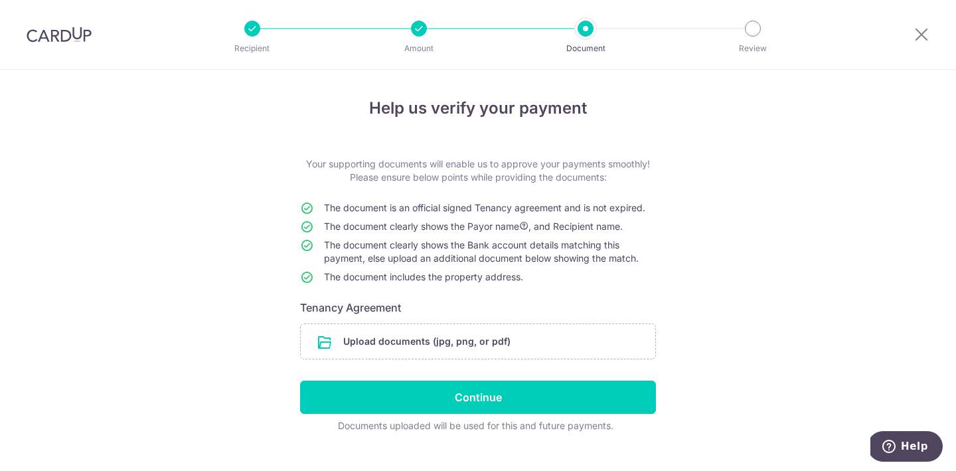
click at [546, 224] on span "The document clearly shows the Payor name , and Recipient name." at bounding box center [473, 225] width 299 height 11
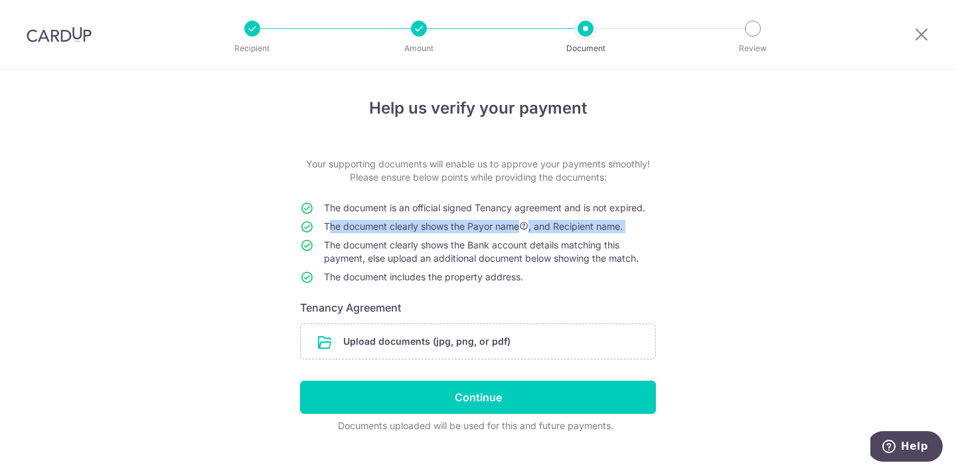
click at [564, 240] on span "The document clearly shows the Bank account details matching this payment, else…" at bounding box center [481, 251] width 315 height 25
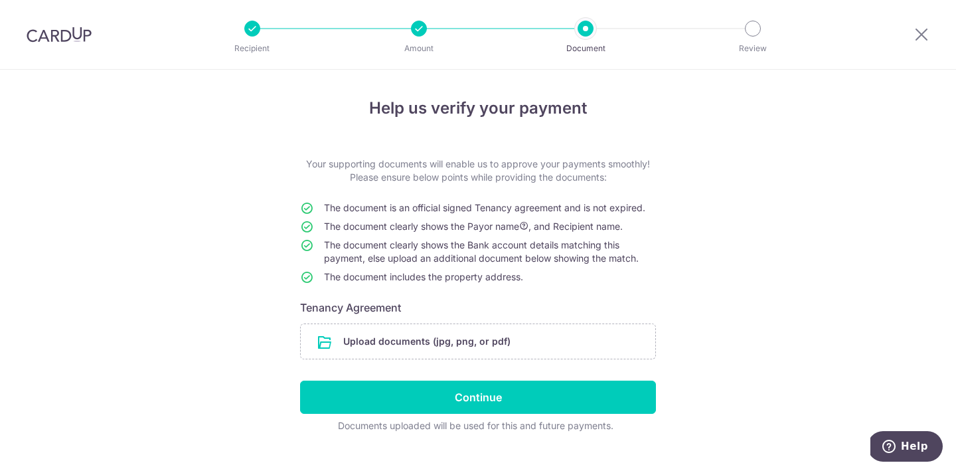
click at [564, 240] on span "The document clearly shows the Bank account details matching this payment, else…" at bounding box center [481, 251] width 315 height 25
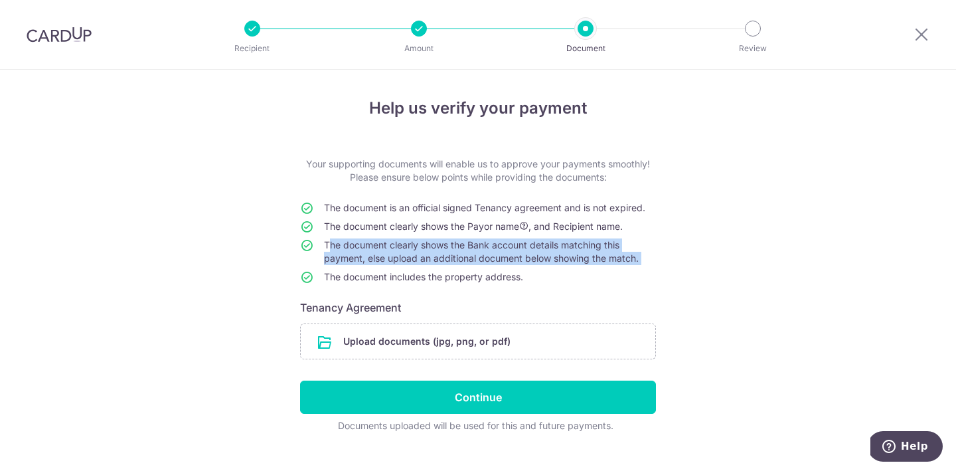
click at [582, 259] on span "The document clearly shows the Bank account details matching this payment, else…" at bounding box center [481, 251] width 315 height 25
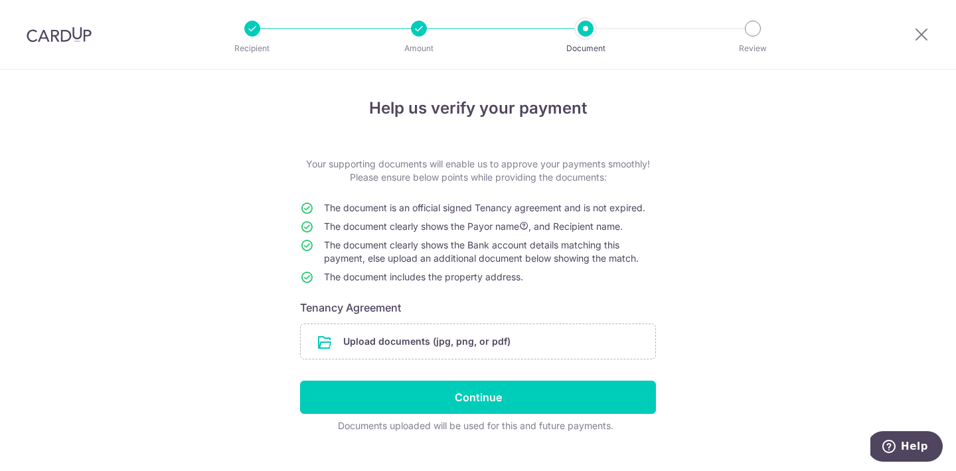
click at [418, 35] on div at bounding box center [419, 29] width 16 height 16
click at [415, 23] on div at bounding box center [419, 29] width 16 height 16
click at [589, 28] on div at bounding box center [585, 29] width 16 height 16
click at [412, 32] on div at bounding box center [419, 29] width 16 height 16
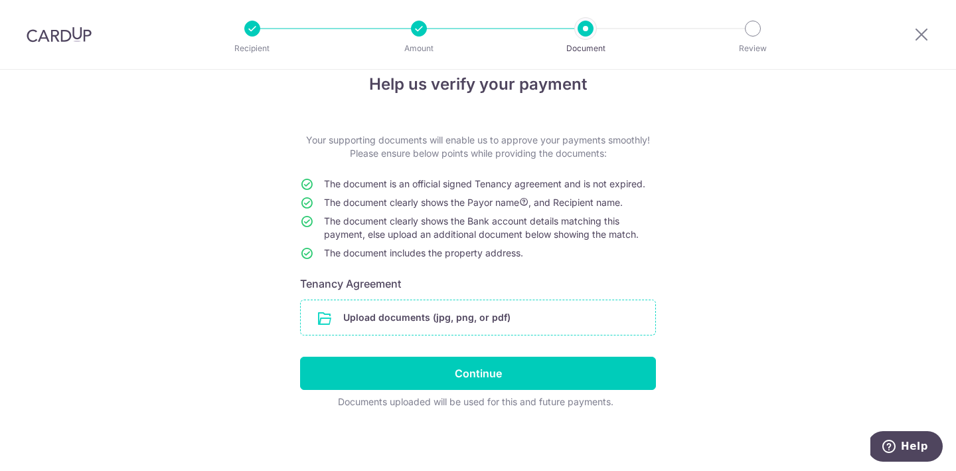
click at [442, 319] on input "file" at bounding box center [478, 317] width 354 height 35
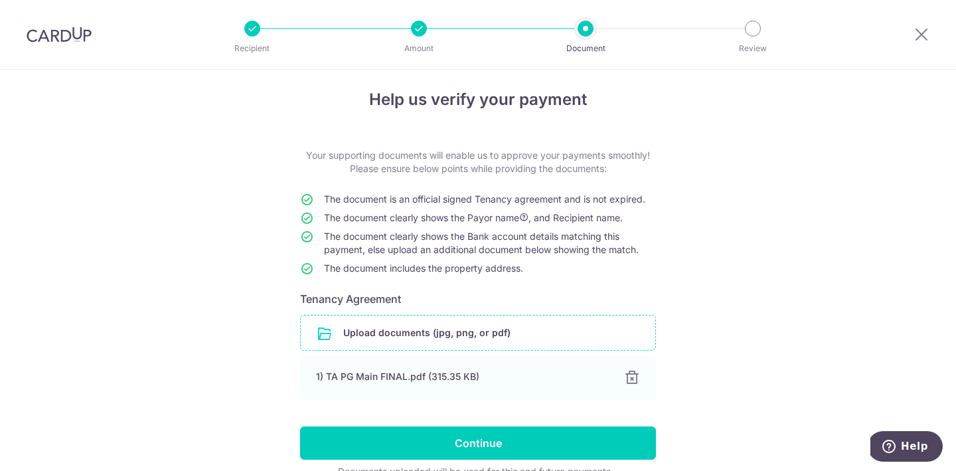
scroll to position [3, 0]
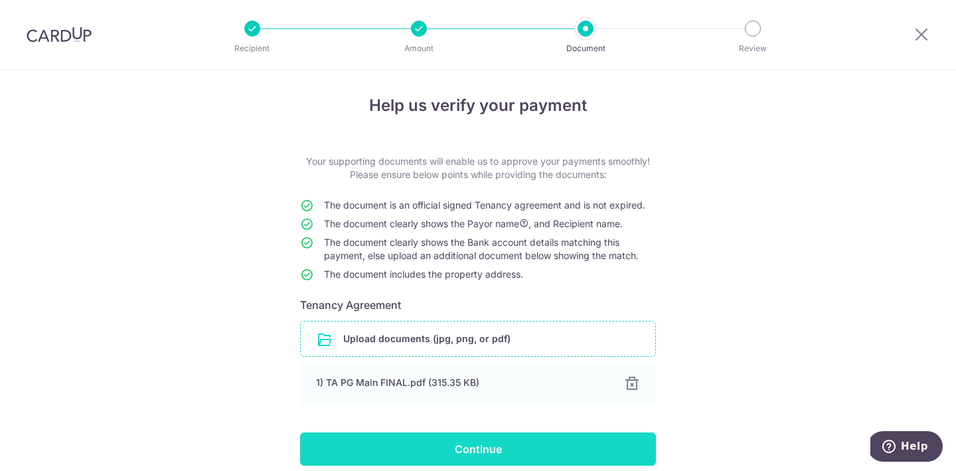
click at [486, 449] on input "Continue" at bounding box center [478, 448] width 356 height 33
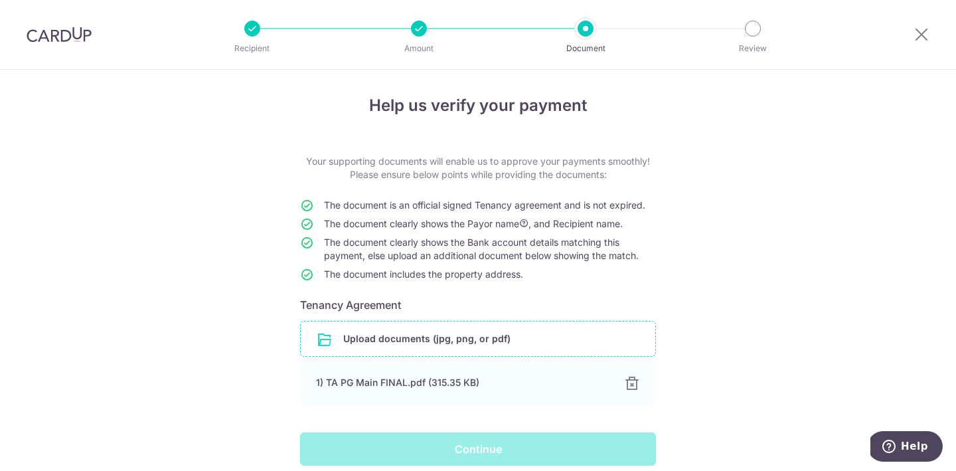
scroll to position [78, 0]
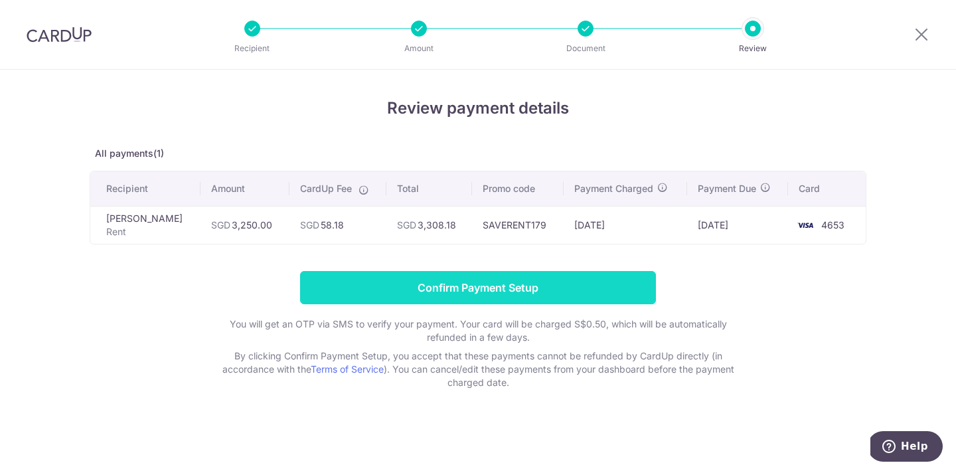
click at [554, 291] on input "Confirm Payment Setup" at bounding box center [478, 287] width 356 height 33
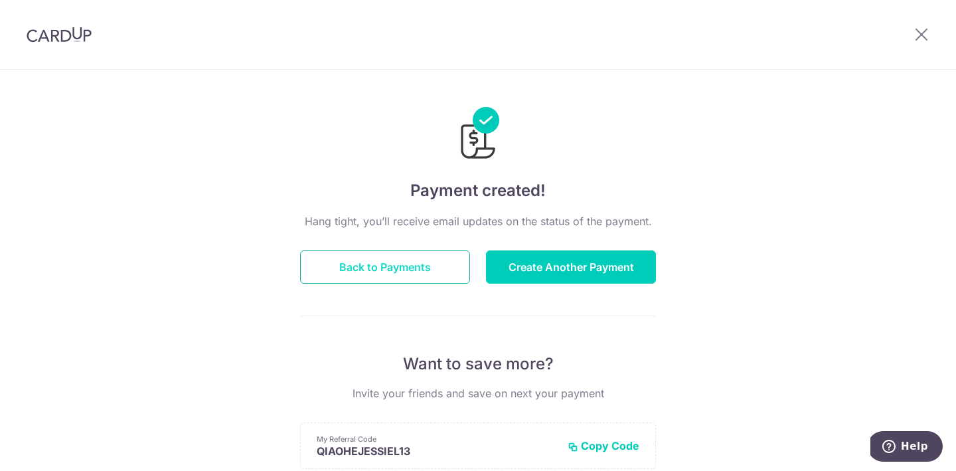
click at [421, 272] on button "Back to Payments" at bounding box center [385, 266] width 170 height 33
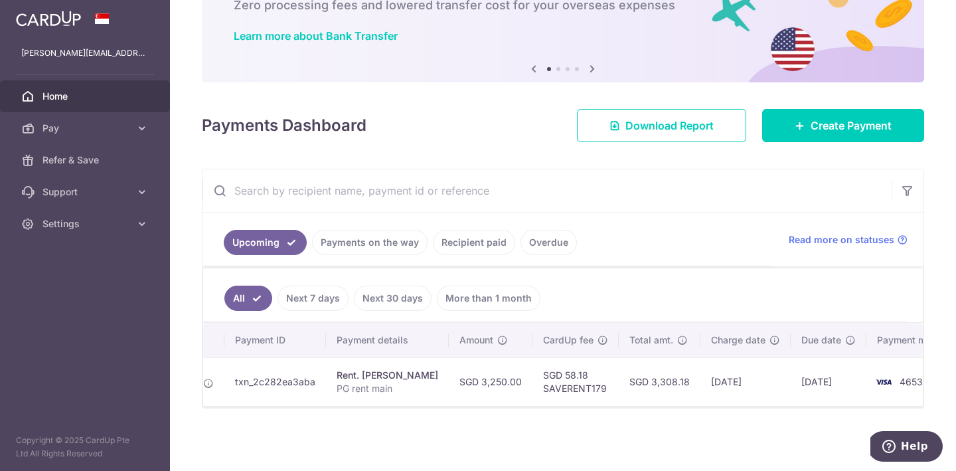
scroll to position [0, 96]
click at [613, 388] on td "SGD 3,308.18" at bounding box center [654, 381] width 82 height 48
click at [326, 381] on td "Rent. [PERSON_NAME] PG rent main" at bounding box center [381, 381] width 123 height 48
click at [353, 378] on div "Rent. [PERSON_NAME]" at bounding box center [382, 374] width 102 height 13
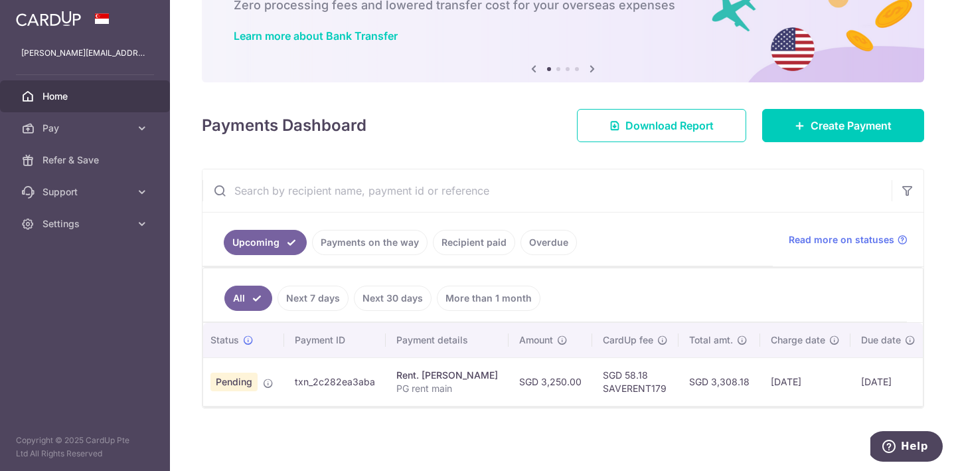
scroll to position [0, 0]
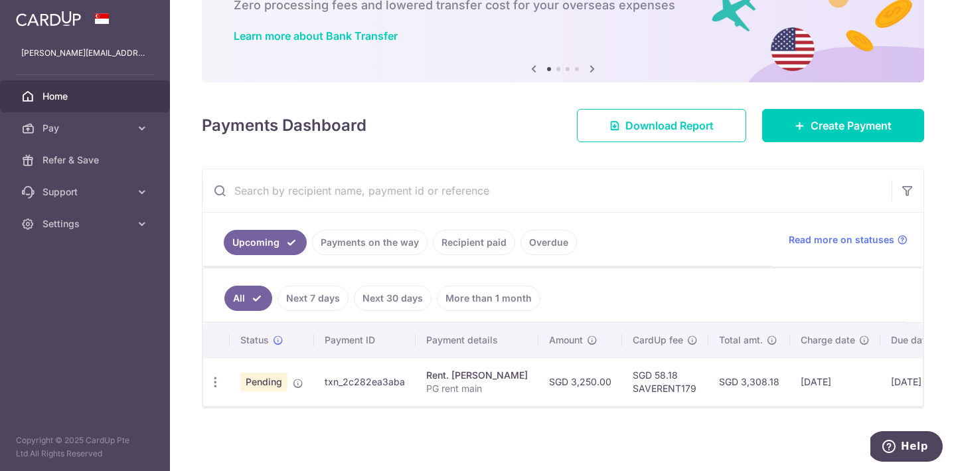
click at [370, 384] on td "txn_2c282ea3aba" at bounding box center [365, 381] width 102 height 48
click at [145, 130] on icon at bounding box center [141, 127] width 13 height 13
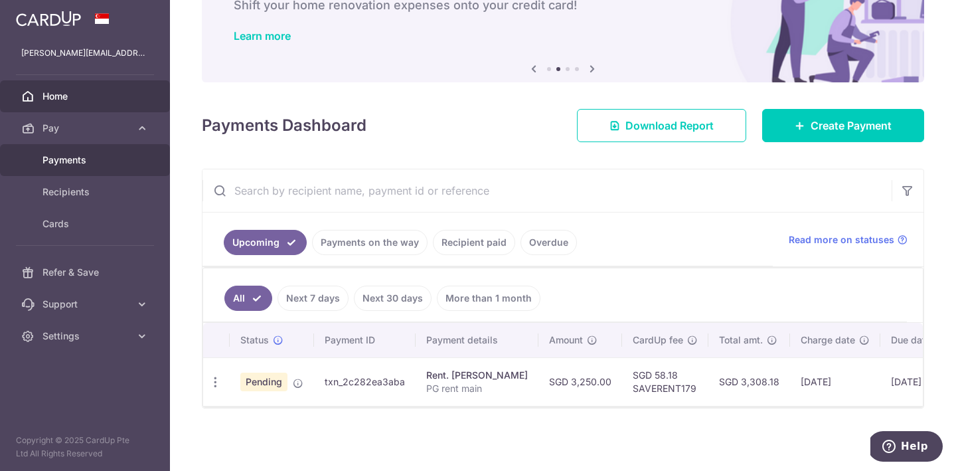
click at [109, 162] on span "Payments" at bounding box center [86, 159] width 88 height 13
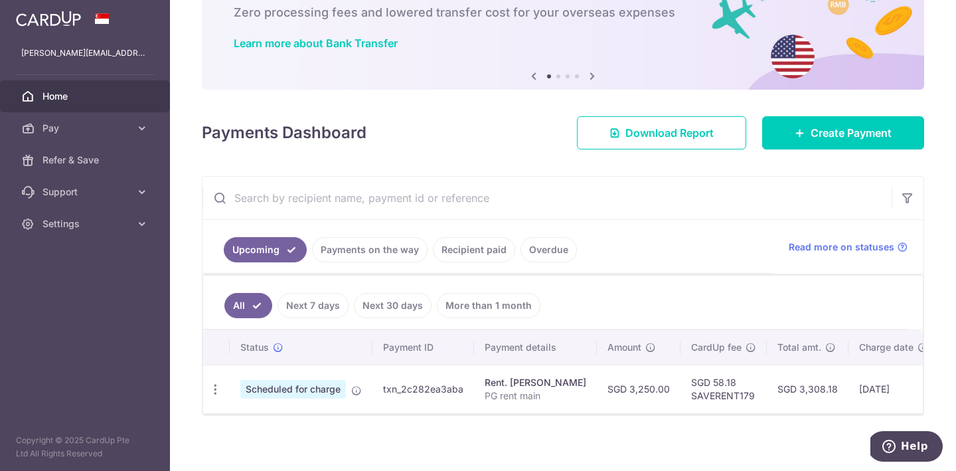
scroll to position [88, 0]
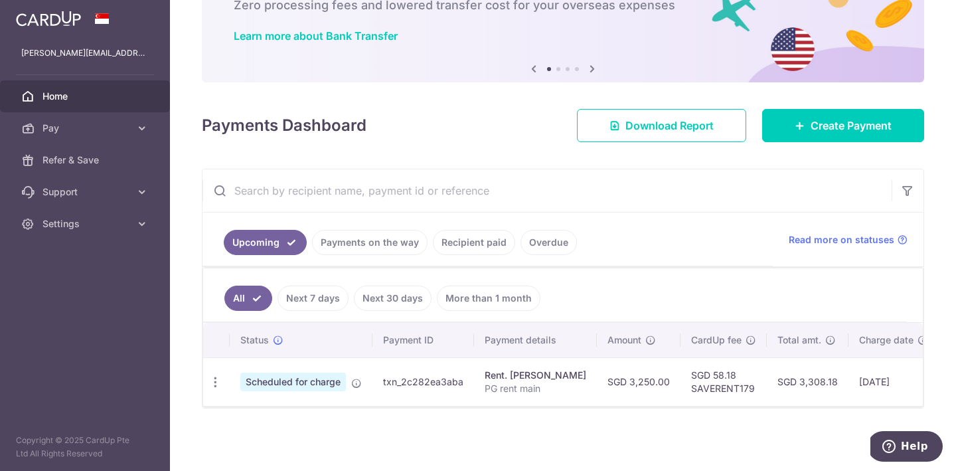
click at [544, 383] on p "PG rent main" at bounding box center [536, 388] width 102 height 13
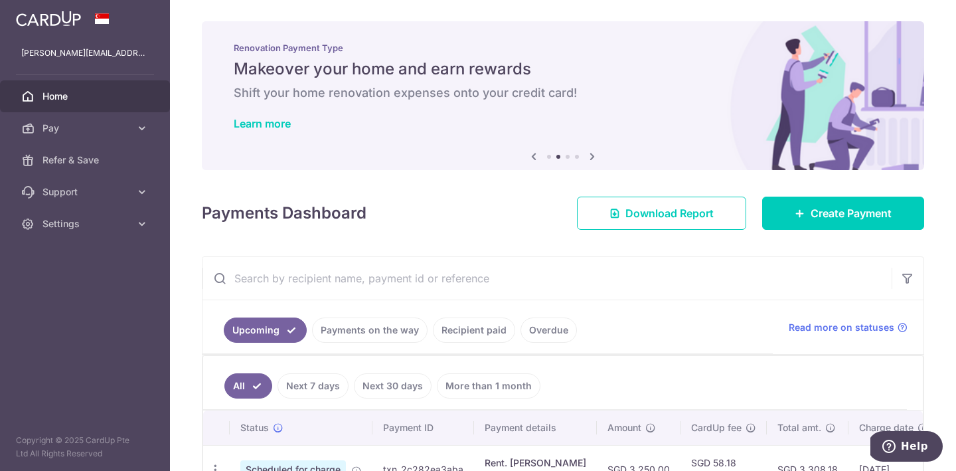
click at [324, 329] on link "Payments on the way" at bounding box center [369, 329] width 115 height 25
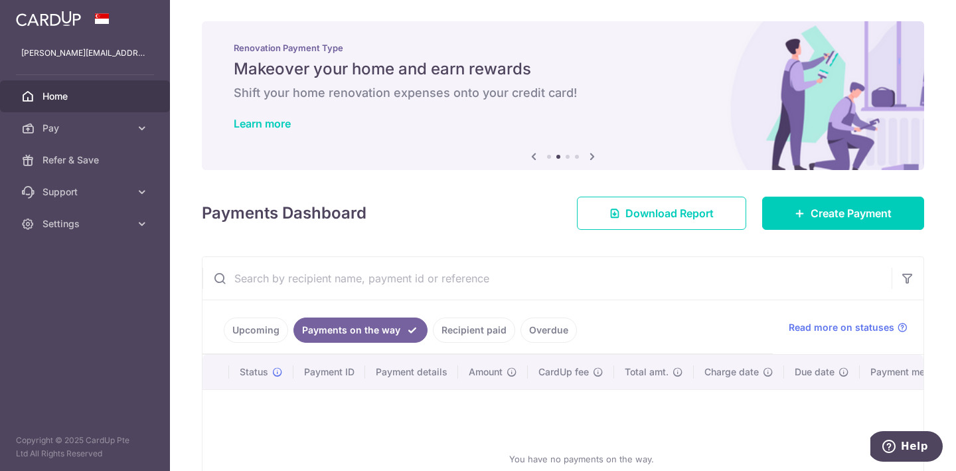
click at [250, 334] on link "Upcoming" at bounding box center [256, 329] width 64 height 25
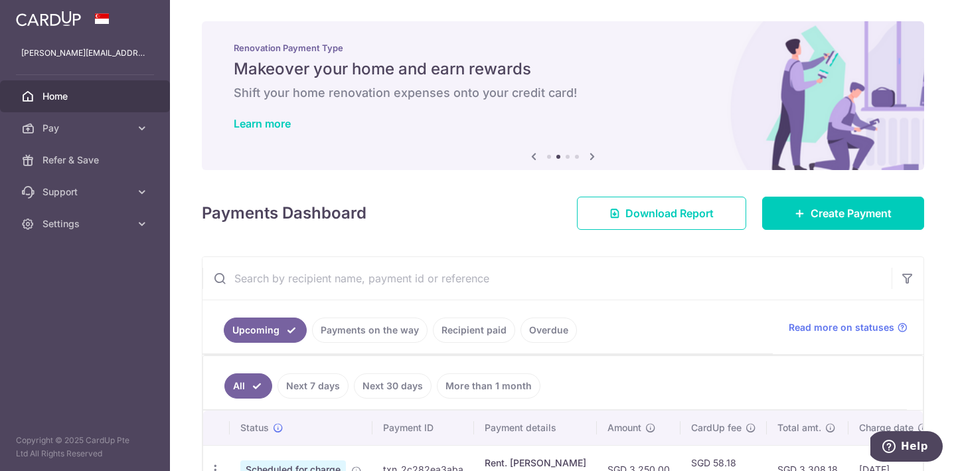
click at [312, 388] on link "Next 7 days" at bounding box center [312, 385] width 71 height 25
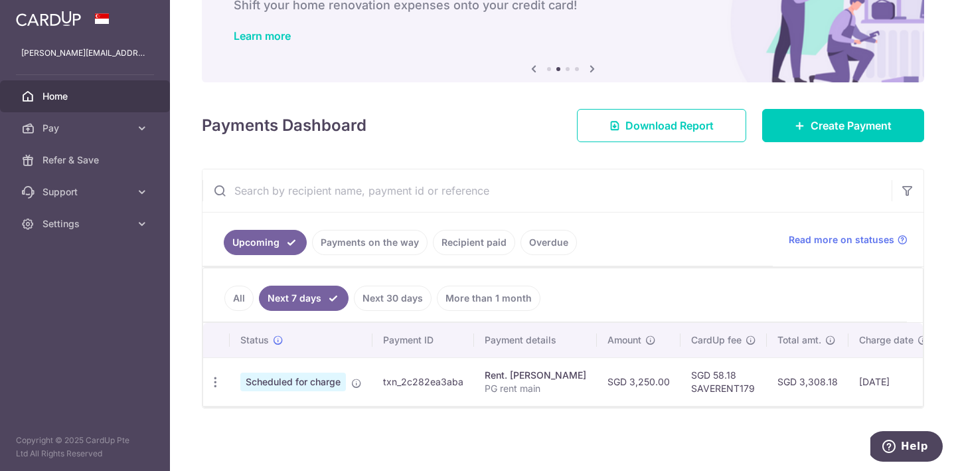
click at [317, 390] on span "Scheduled for charge" at bounding box center [293, 381] width 106 height 19
click at [370, 291] on link "Next 30 days" at bounding box center [393, 297] width 78 height 25
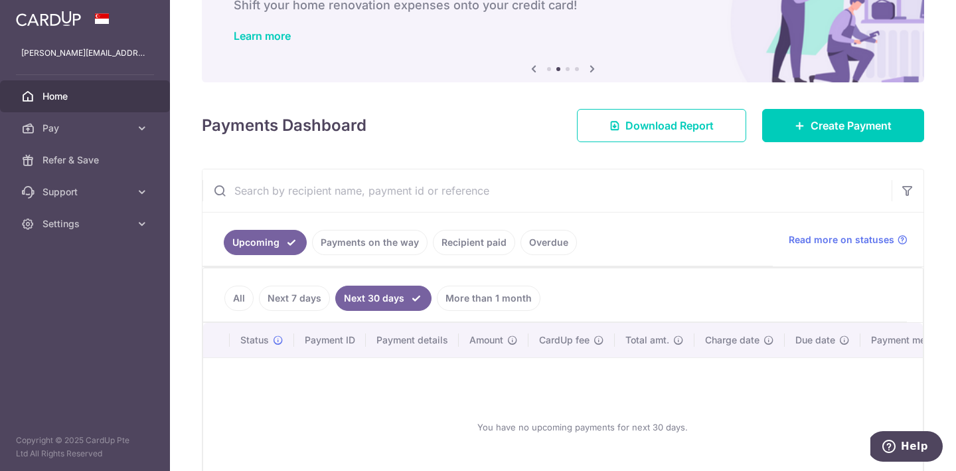
click at [483, 288] on link "More than 1 month" at bounding box center [489, 297] width 104 height 25
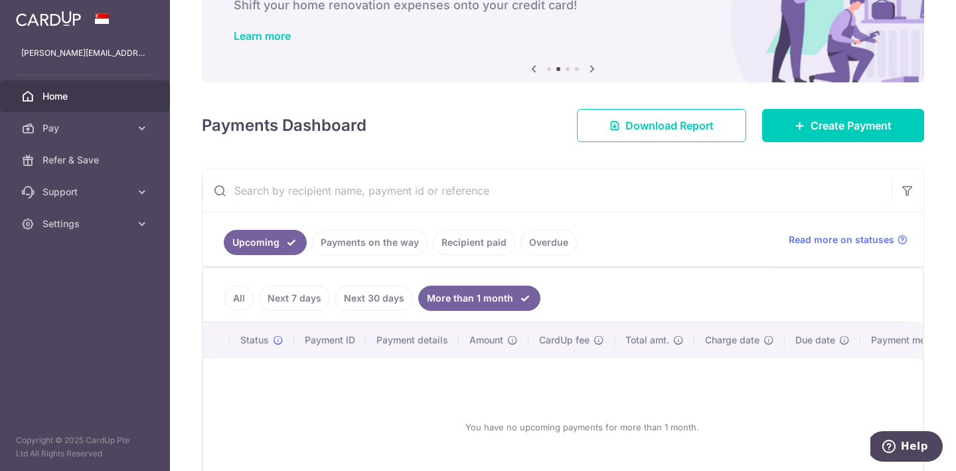
click at [325, 421] on div "You have no upcoming payments for more than 1 month." at bounding box center [582, 426] width 726 height 117
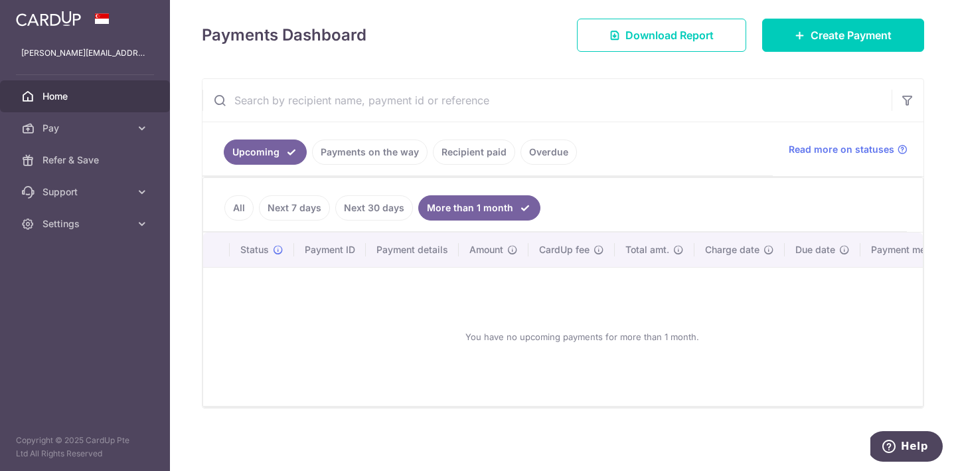
click at [619, 334] on div "You have no upcoming payments for more than 1 month." at bounding box center [582, 336] width 726 height 117
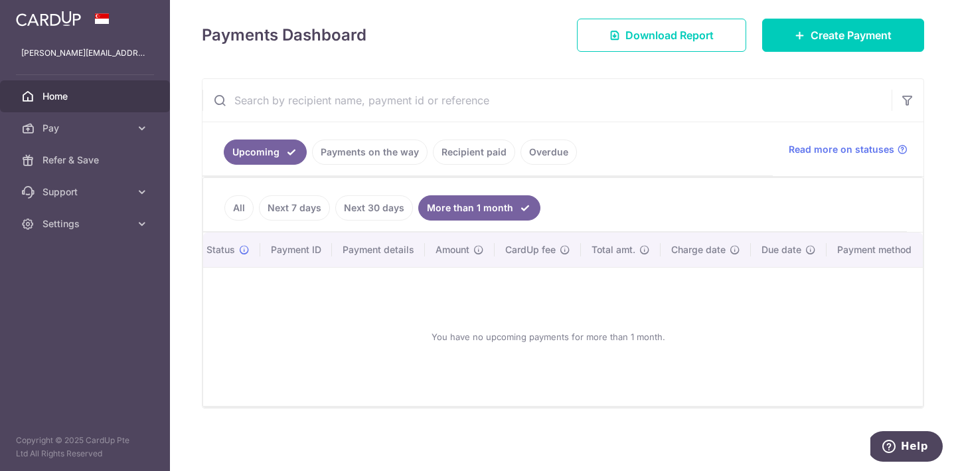
scroll to position [0, 0]
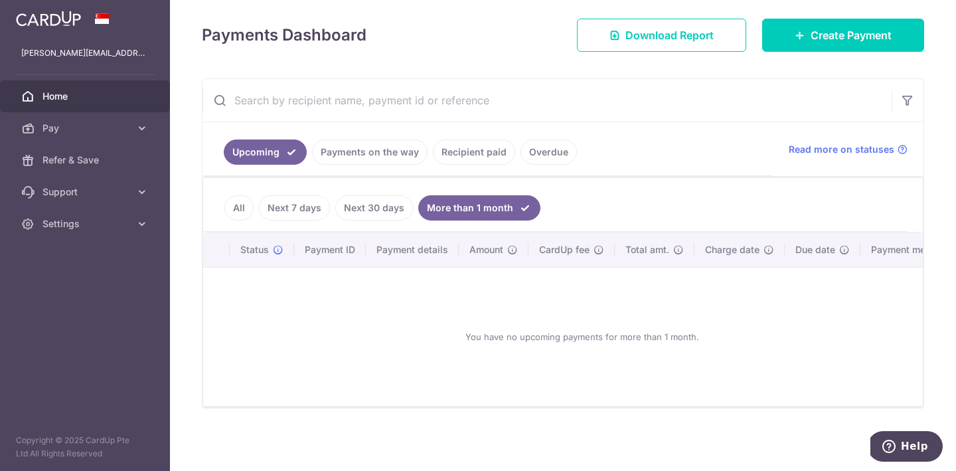
click at [311, 309] on div "You have no upcoming payments for more than 1 month." at bounding box center [582, 336] width 726 height 117
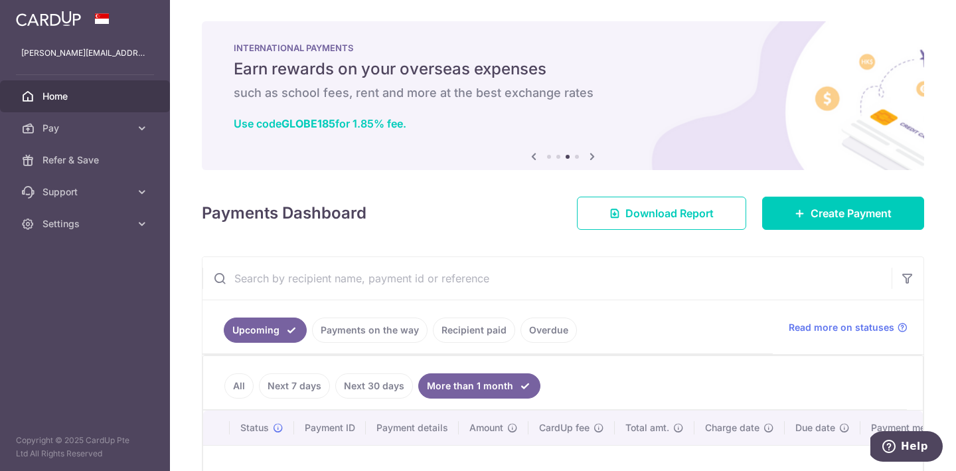
click at [232, 392] on link "All" at bounding box center [238, 385] width 29 height 25
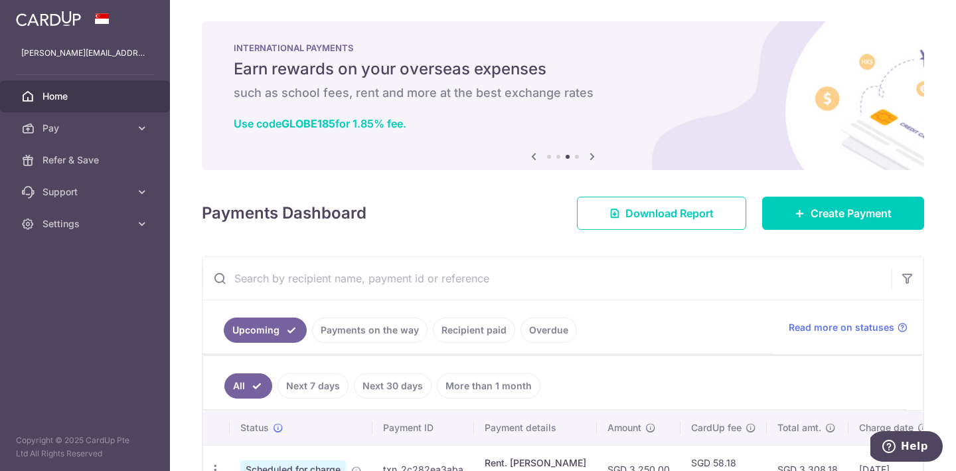
scroll to position [88, 0]
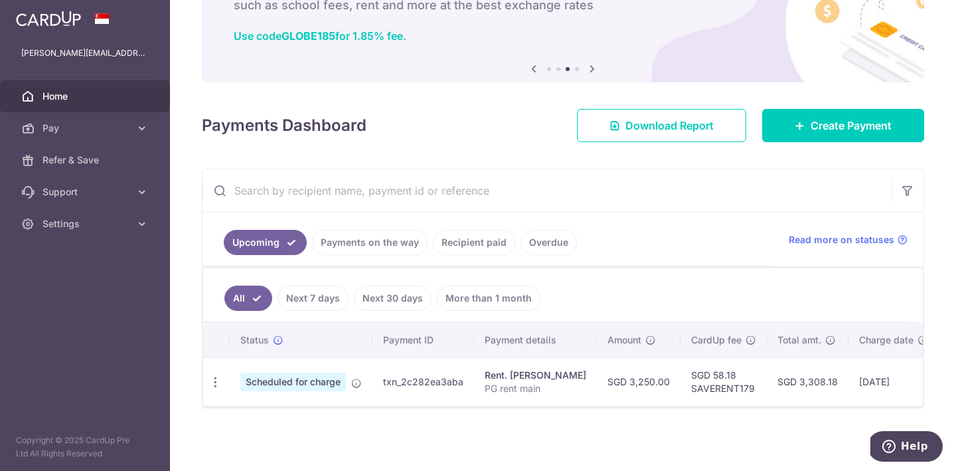
click at [305, 384] on span "Scheduled for charge" at bounding box center [293, 381] width 106 height 19
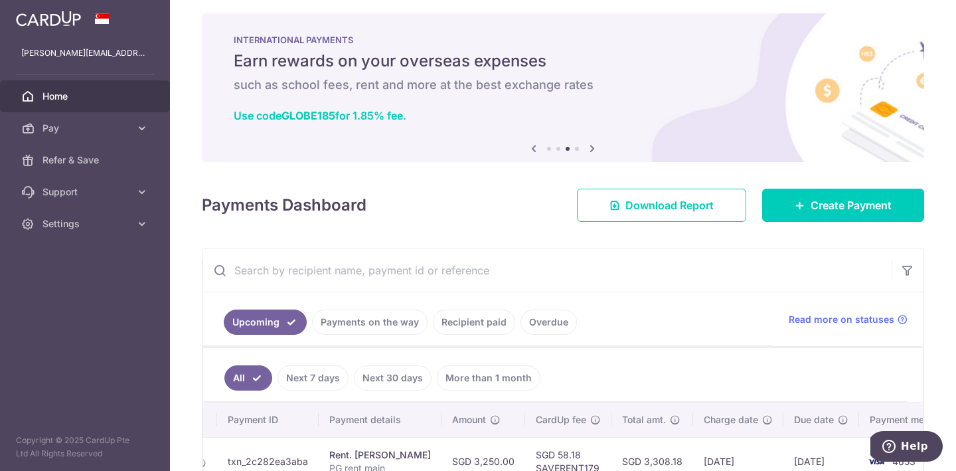
scroll to position [0, 0]
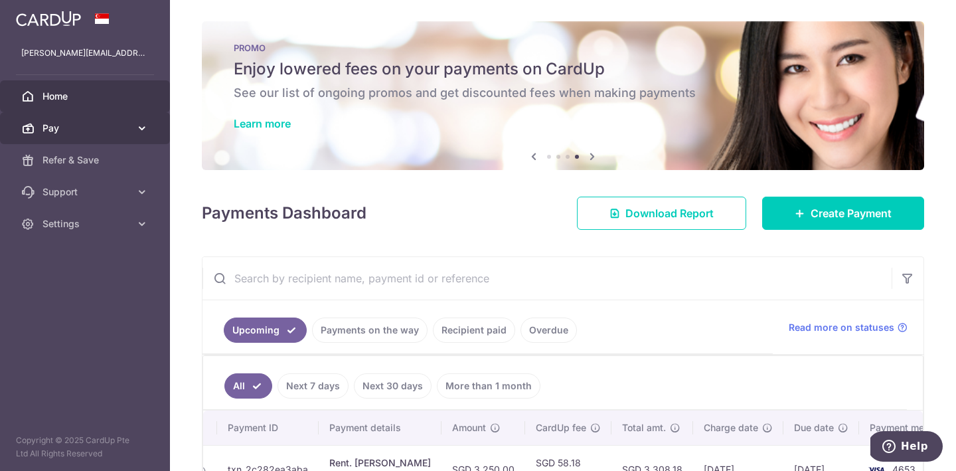
click at [60, 129] on span "Pay" at bounding box center [86, 127] width 88 height 13
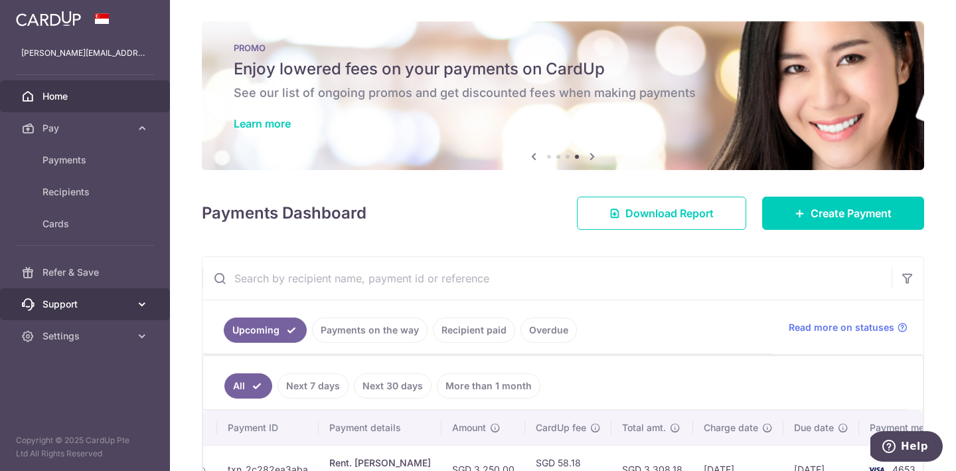
click at [138, 309] on icon at bounding box center [141, 303] width 13 height 13
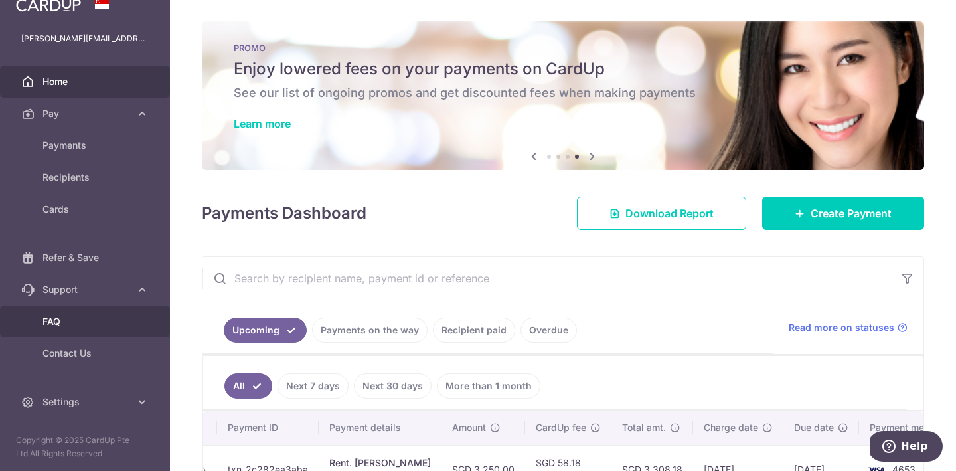
click at [130, 331] on link "FAQ" at bounding box center [85, 321] width 170 height 32
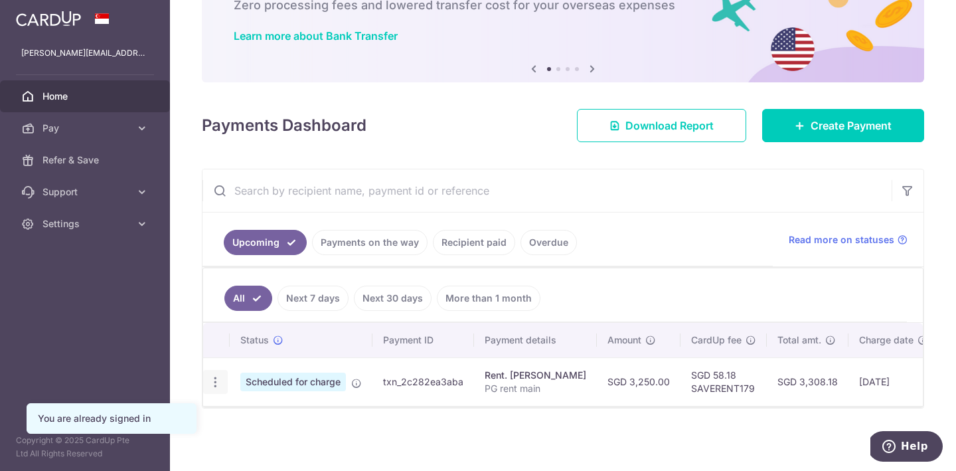
click at [214, 377] on icon "button" at bounding box center [215, 382] width 14 height 14
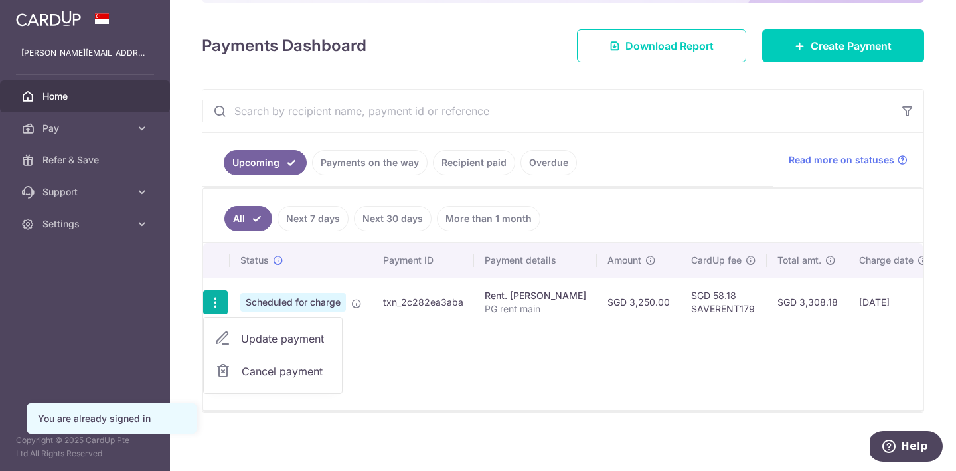
click at [276, 338] on span "Update payment" at bounding box center [286, 339] width 90 height 16
radio input "true"
type input "3,250.00"
type input "[DATE]"
type input "PG rent main"
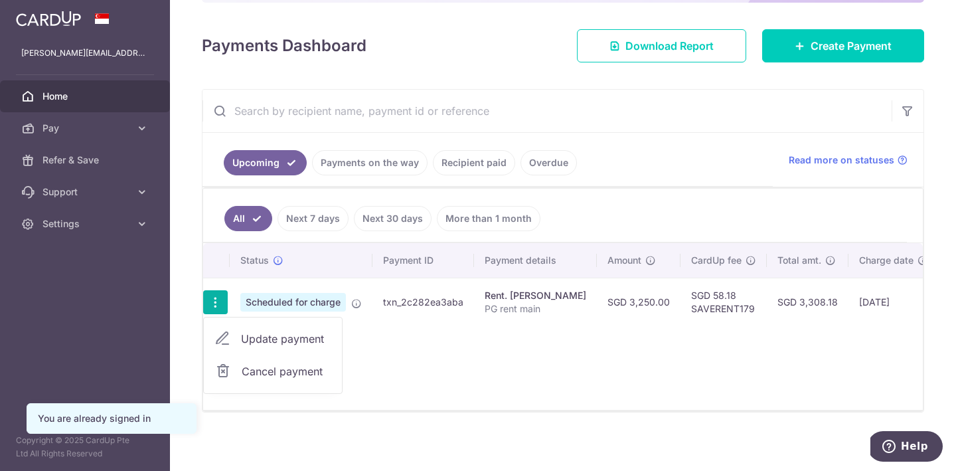
type input "SAVERENT179"
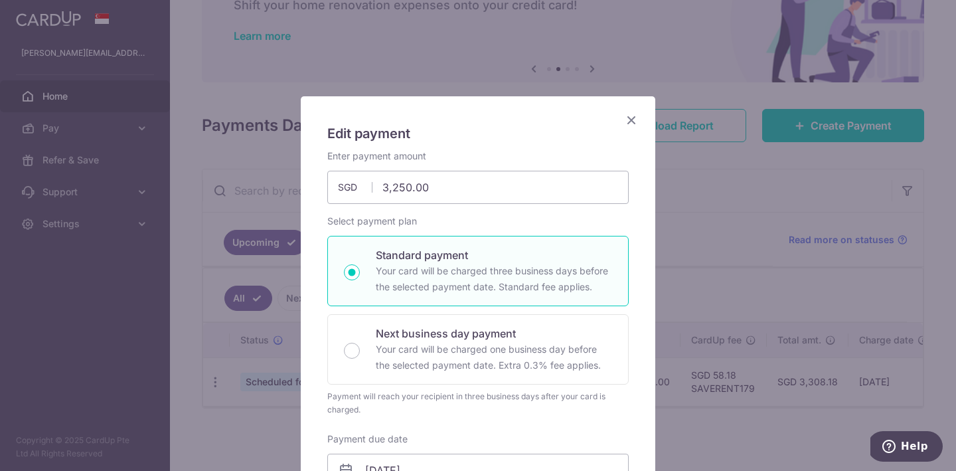
click at [637, 119] on icon "Close" at bounding box center [631, 120] width 16 height 17
